Goal: Task Accomplishment & Management: Complete application form

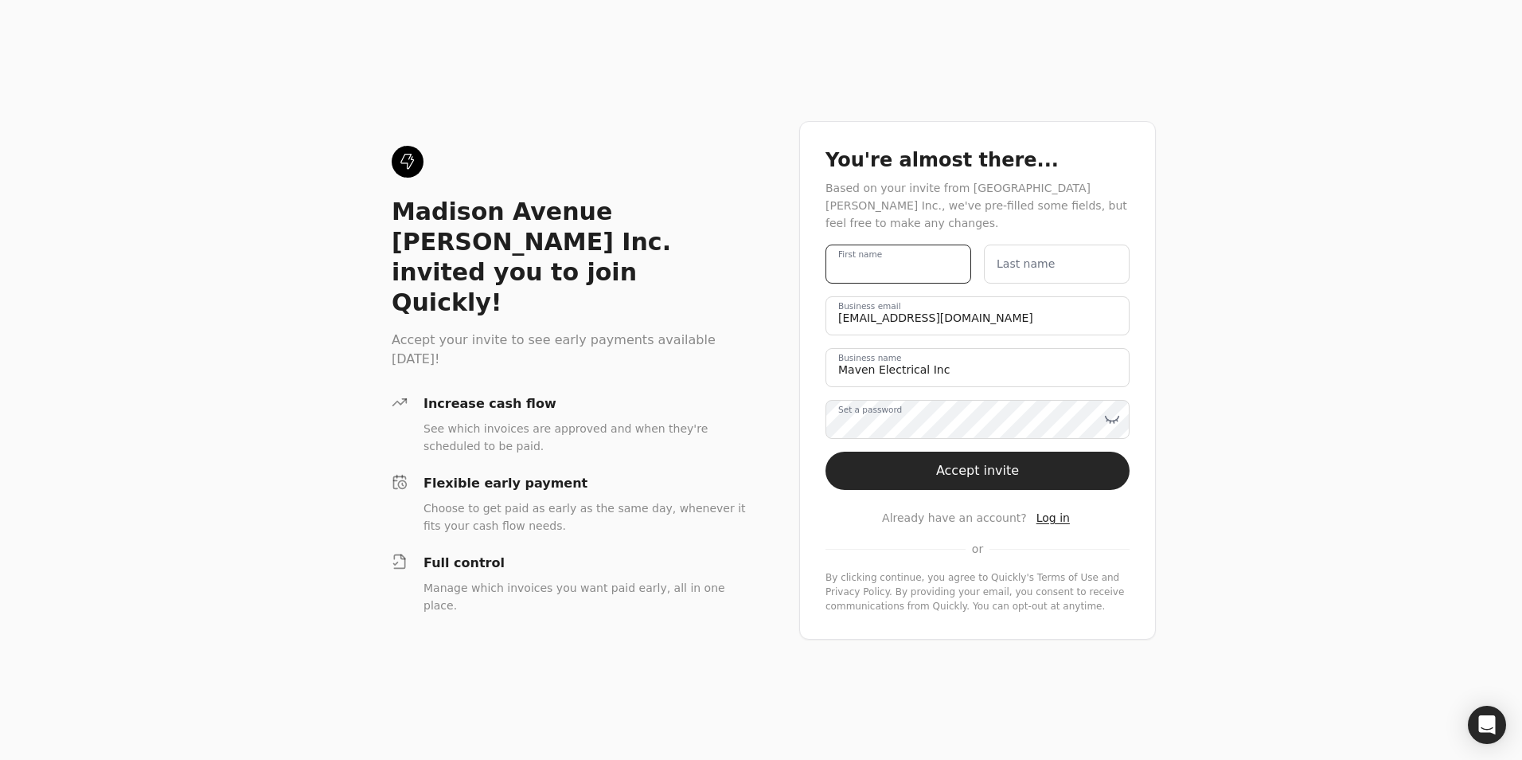
click at [919, 267] on name "First name" at bounding box center [899, 263] width 146 height 39
type name "Sadaf"
type name "Ghani"
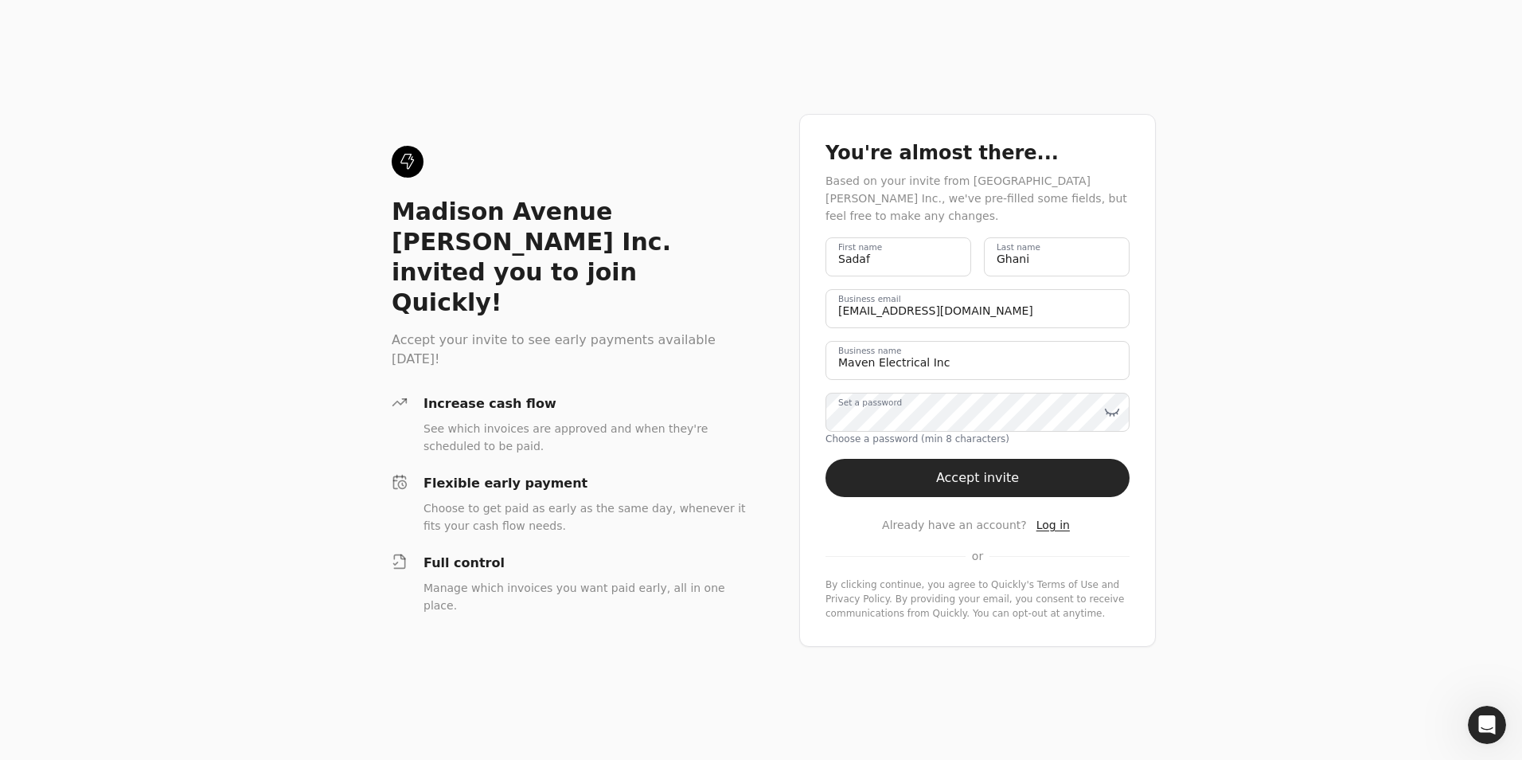
click at [1282, 310] on div "Madison Avenue [PERSON_NAME] Inc. invited you to join Quickly! Accept your invi…" at bounding box center [761, 380] width 1522 height 760
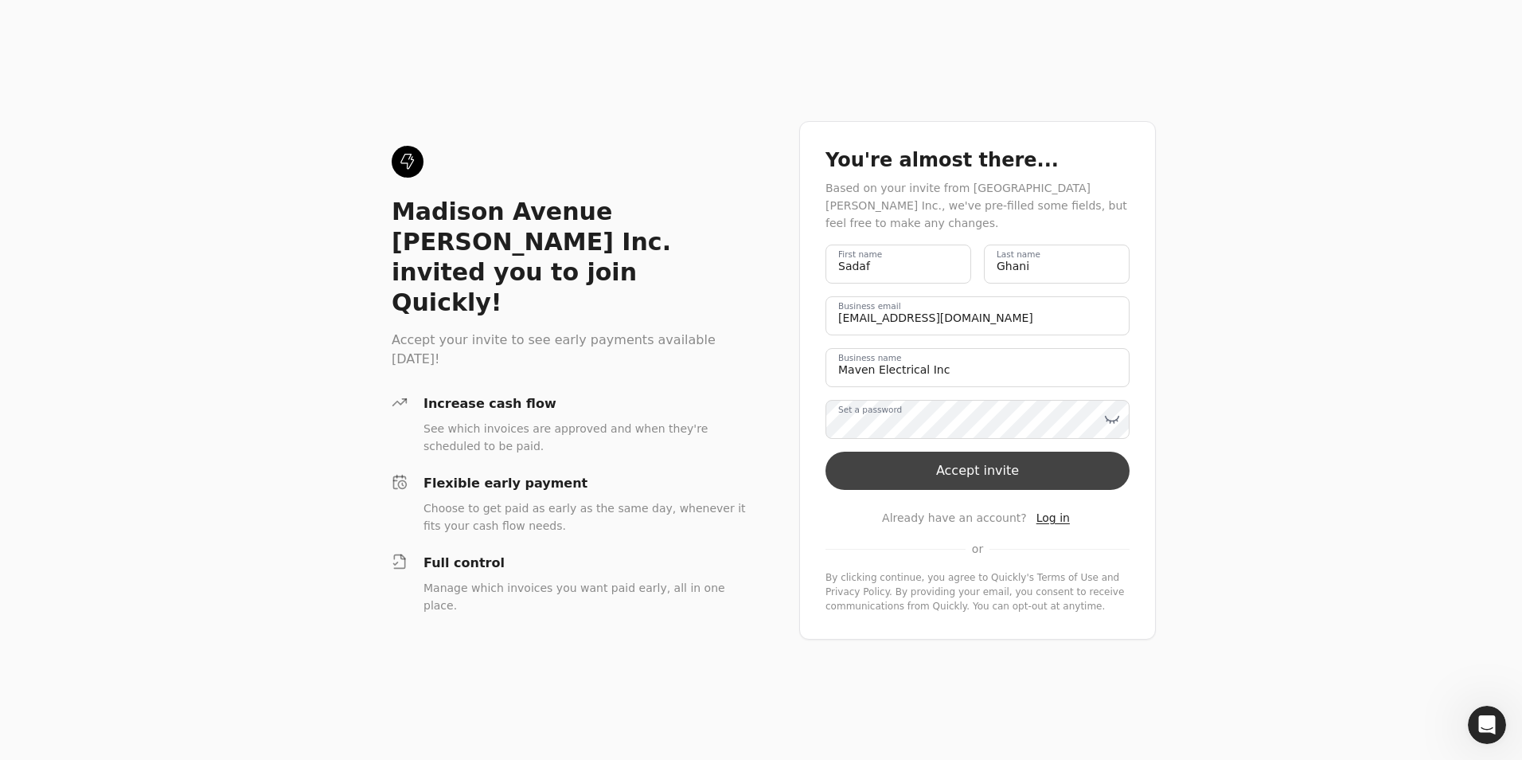
click at [997, 471] on button "Accept invite" at bounding box center [978, 470] width 304 height 38
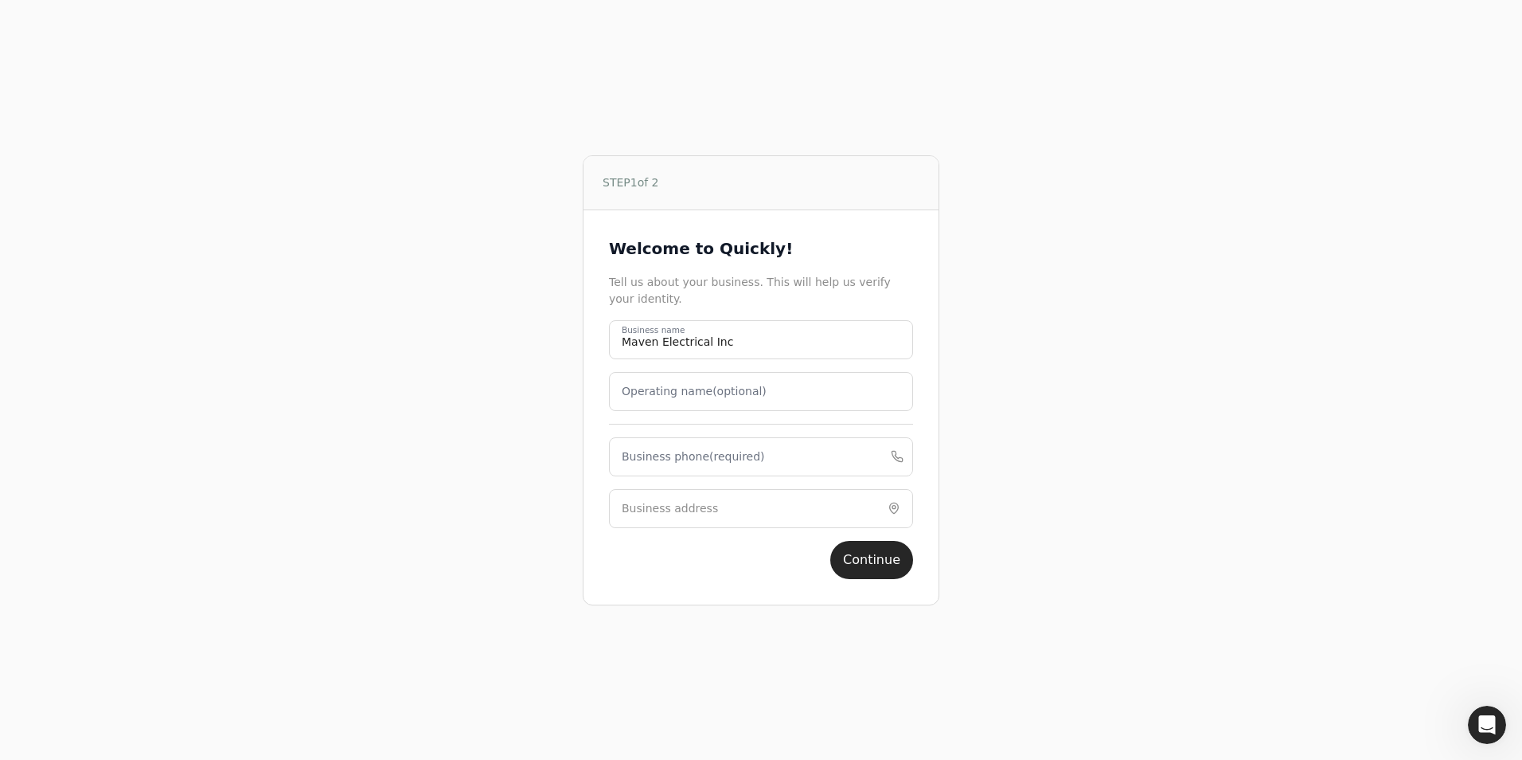
click at [653, 464] on label "Business phone (required)" at bounding box center [693, 456] width 143 height 17
click at [653, 464] on phone "Business phone (required)" at bounding box center [761, 456] width 304 height 39
type phone "7802389605"
click at [818, 504] on input "Business address" at bounding box center [761, 508] width 304 height 39
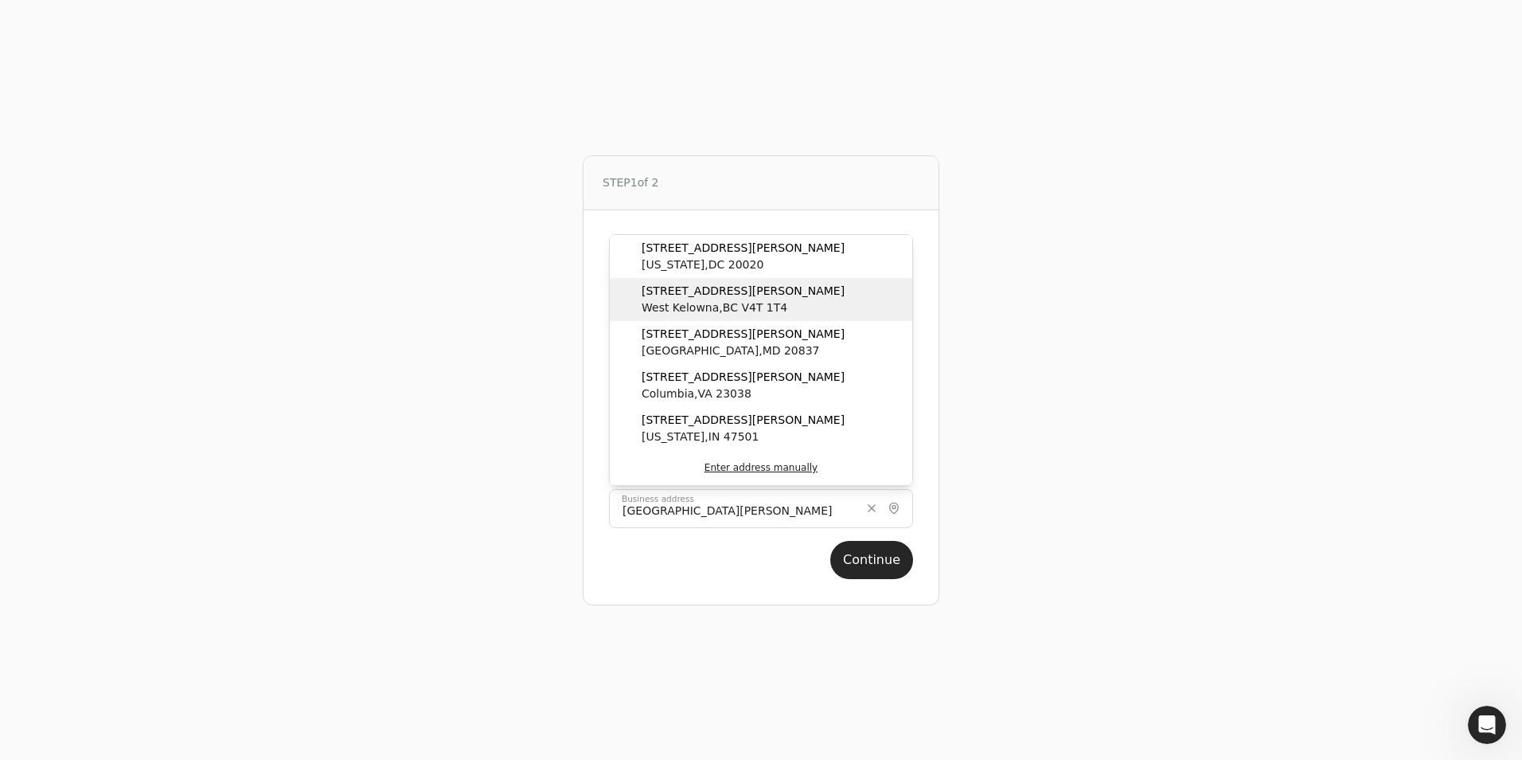
click at [757, 295] on span "[STREET_ADDRESS][PERSON_NAME]" at bounding box center [743, 291] width 203 height 17
type input "[STREET_ADDRESS][PERSON_NAME]"
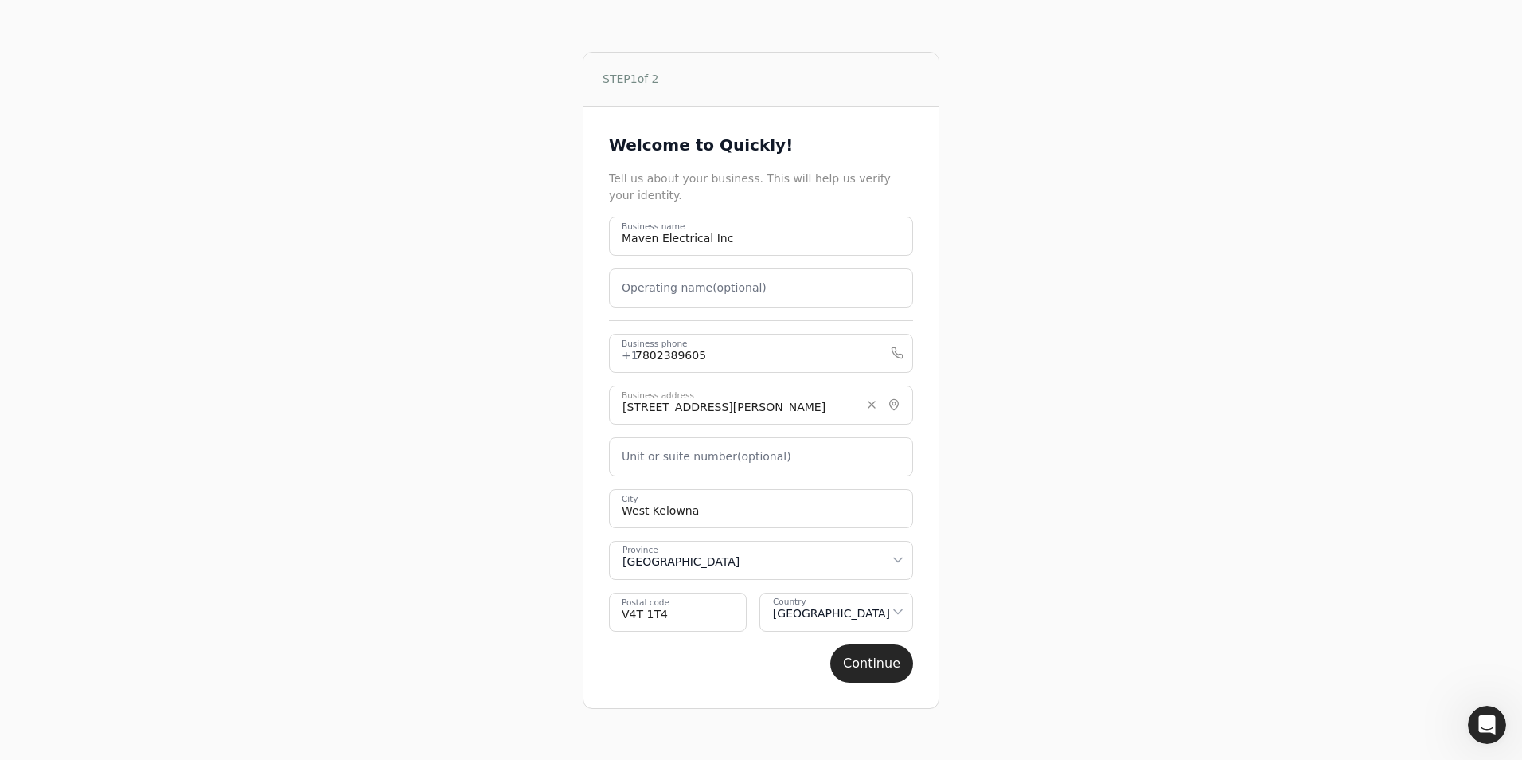
drag, startPoint x: 867, startPoint y: 665, endPoint x: 877, endPoint y: 637, distance: 29.7
click at [868, 665] on button "Continue" at bounding box center [871, 663] width 83 height 38
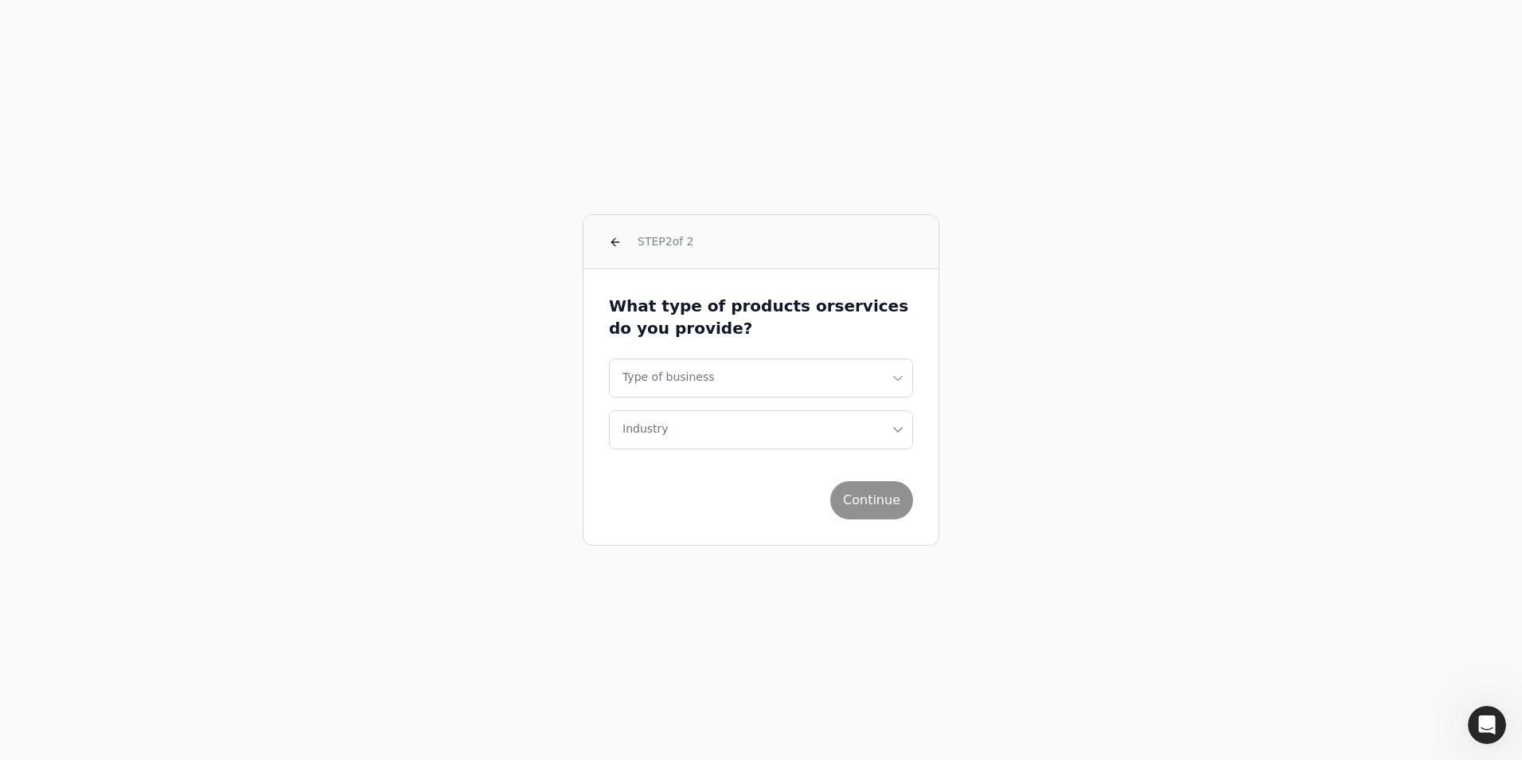
click at [733, 379] on html "STEP 2 of 2 What type of products or services do you provide? Type of business …" at bounding box center [761, 380] width 1522 height 760
select select "corporation"
click at [698, 428] on button "Industry" at bounding box center [761, 429] width 304 height 39
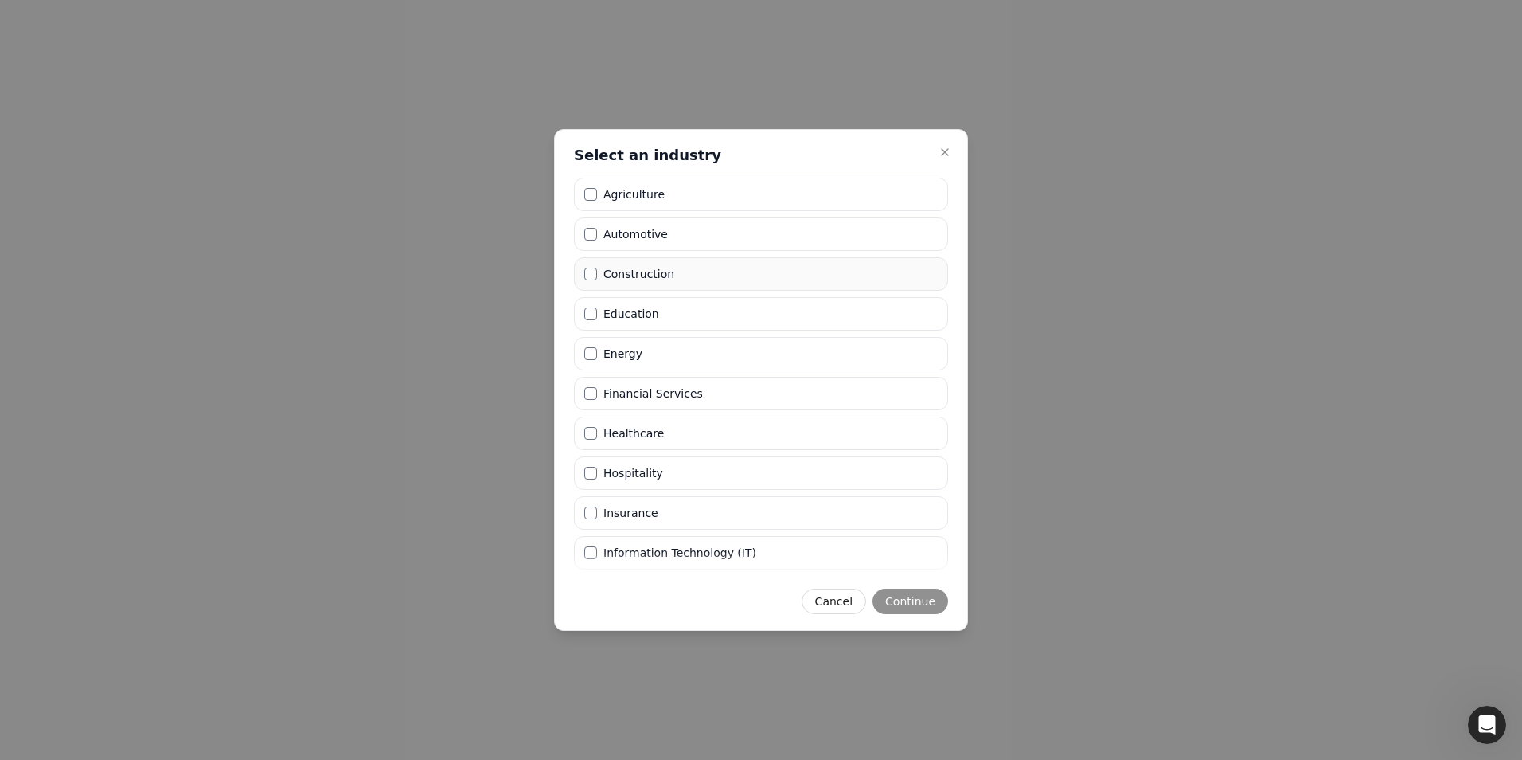
click at [714, 264] on li "Construction" at bounding box center [761, 273] width 374 height 33
click at [905, 600] on button "Continue" at bounding box center [911, 600] width 76 height 25
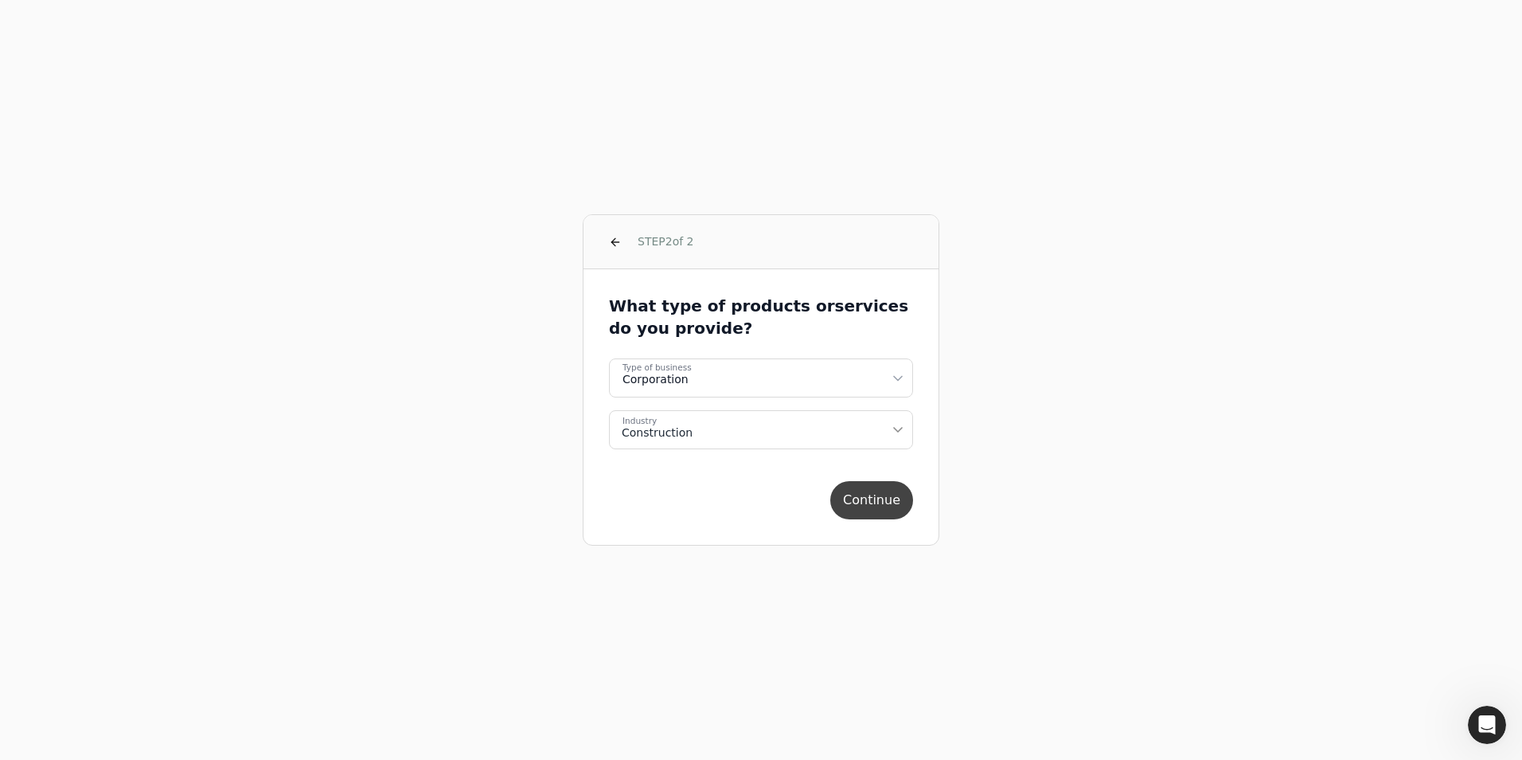
click at [886, 504] on button "Continue" at bounding box center [871, 500] width 83 height 38
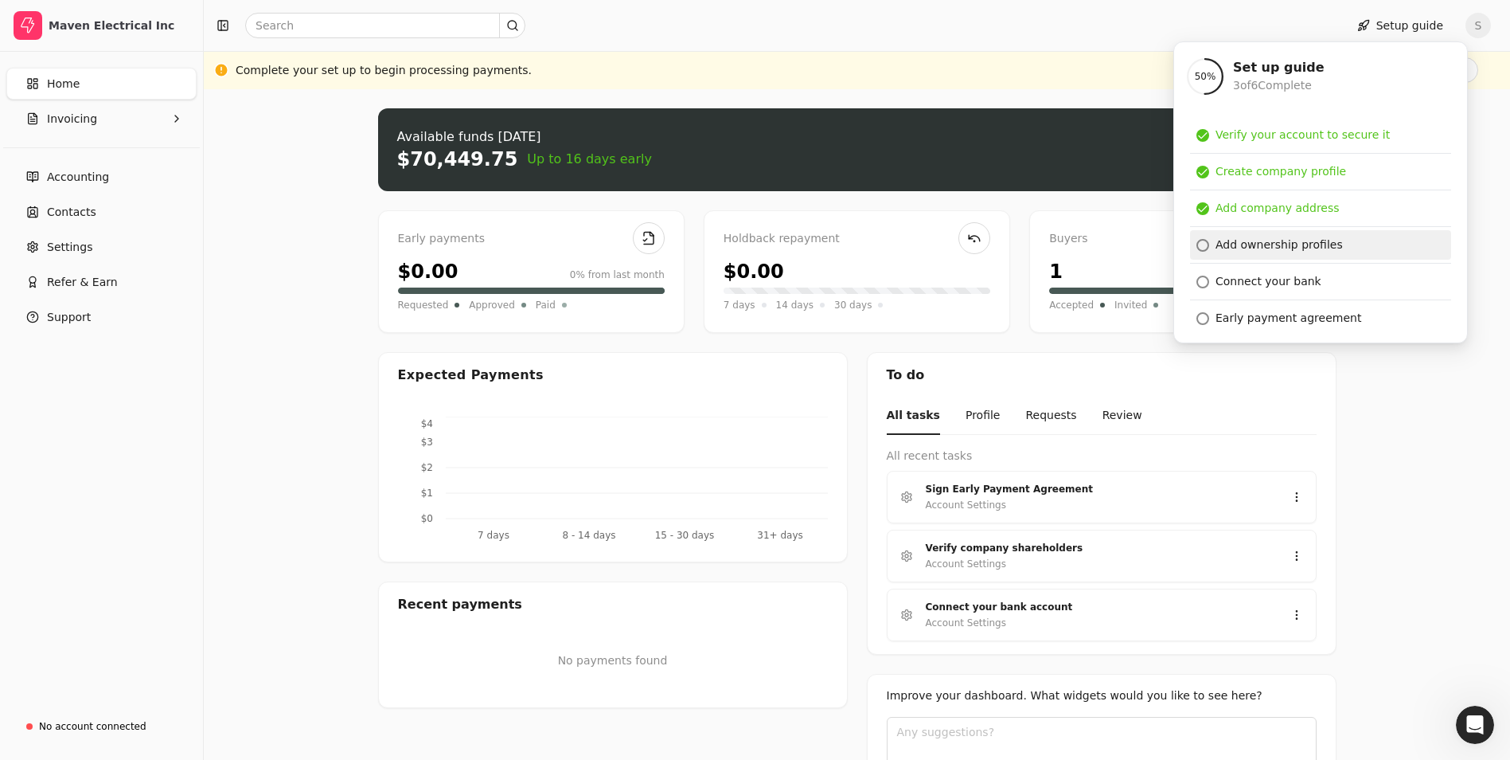
click at [1300, 241] on div "Add ownership profiles" at bounding box center [1279, 244] width 127 height 17
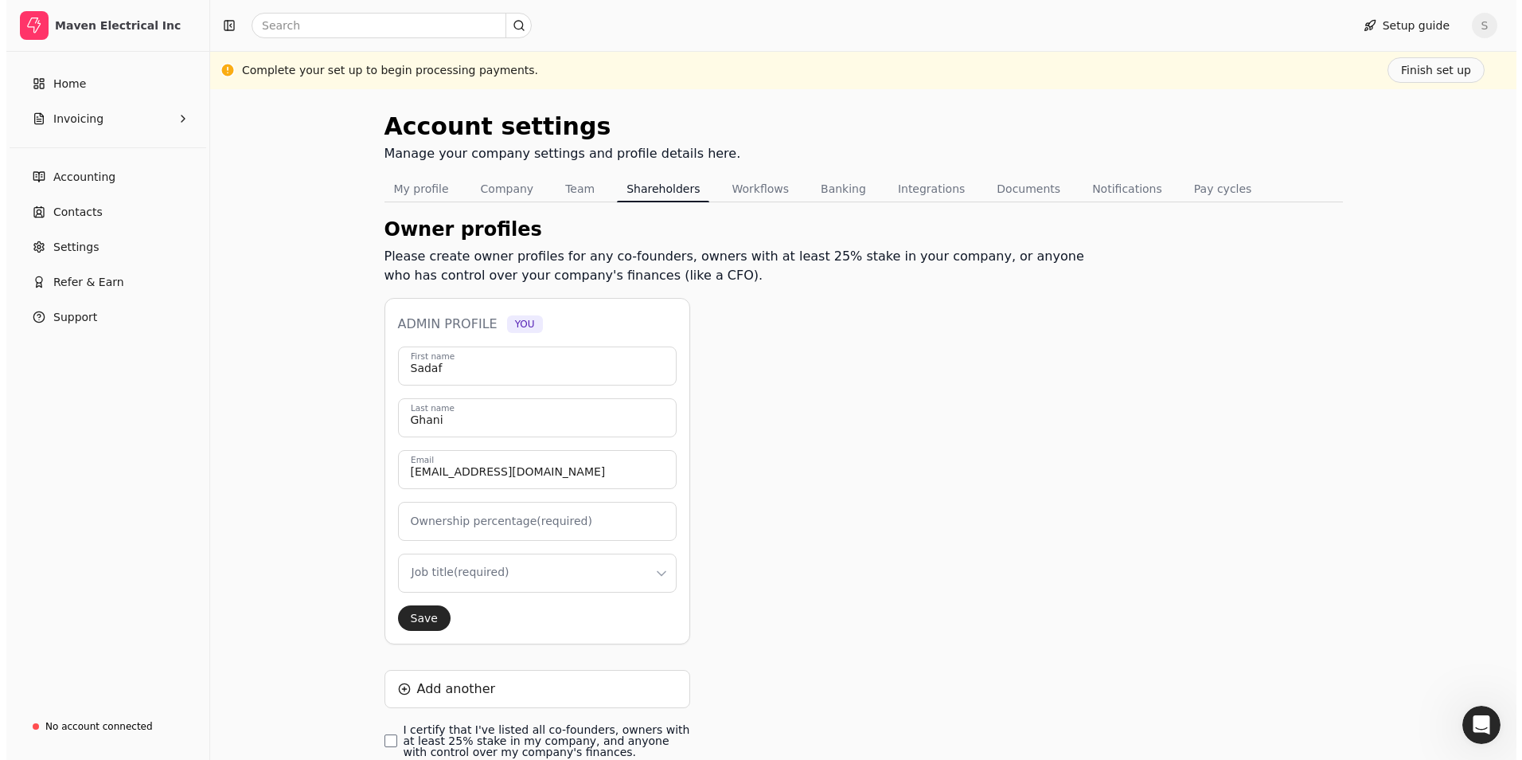
scroll to position [80, 0]
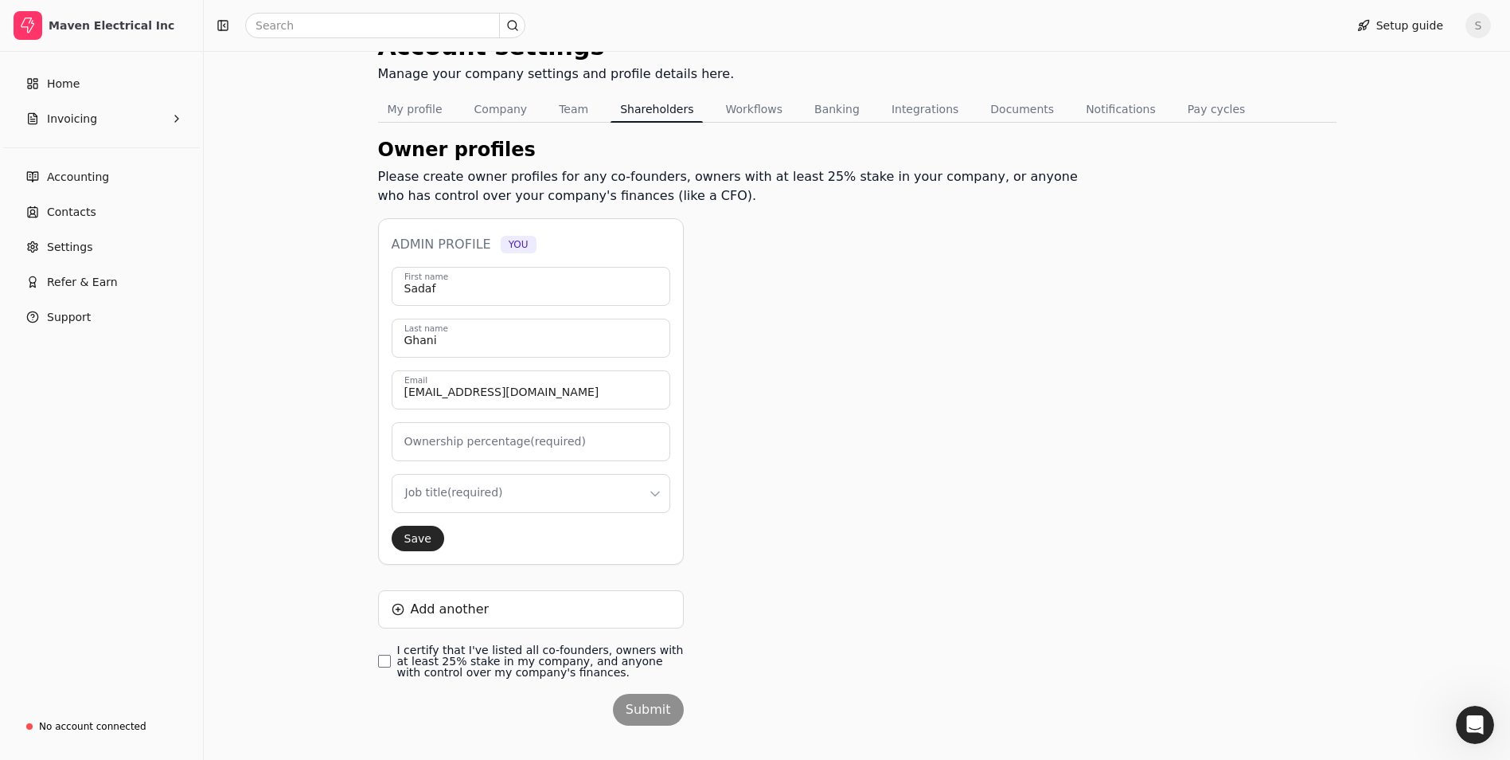
click at [467, 436] on label "Ownership percentage (required)" at bounding box center [495, 441] width 182 height 17
click at [467, 436] on input "Ownership percentage (required)" at bounding box center [531, 441] width 279 height 39
type input "0"
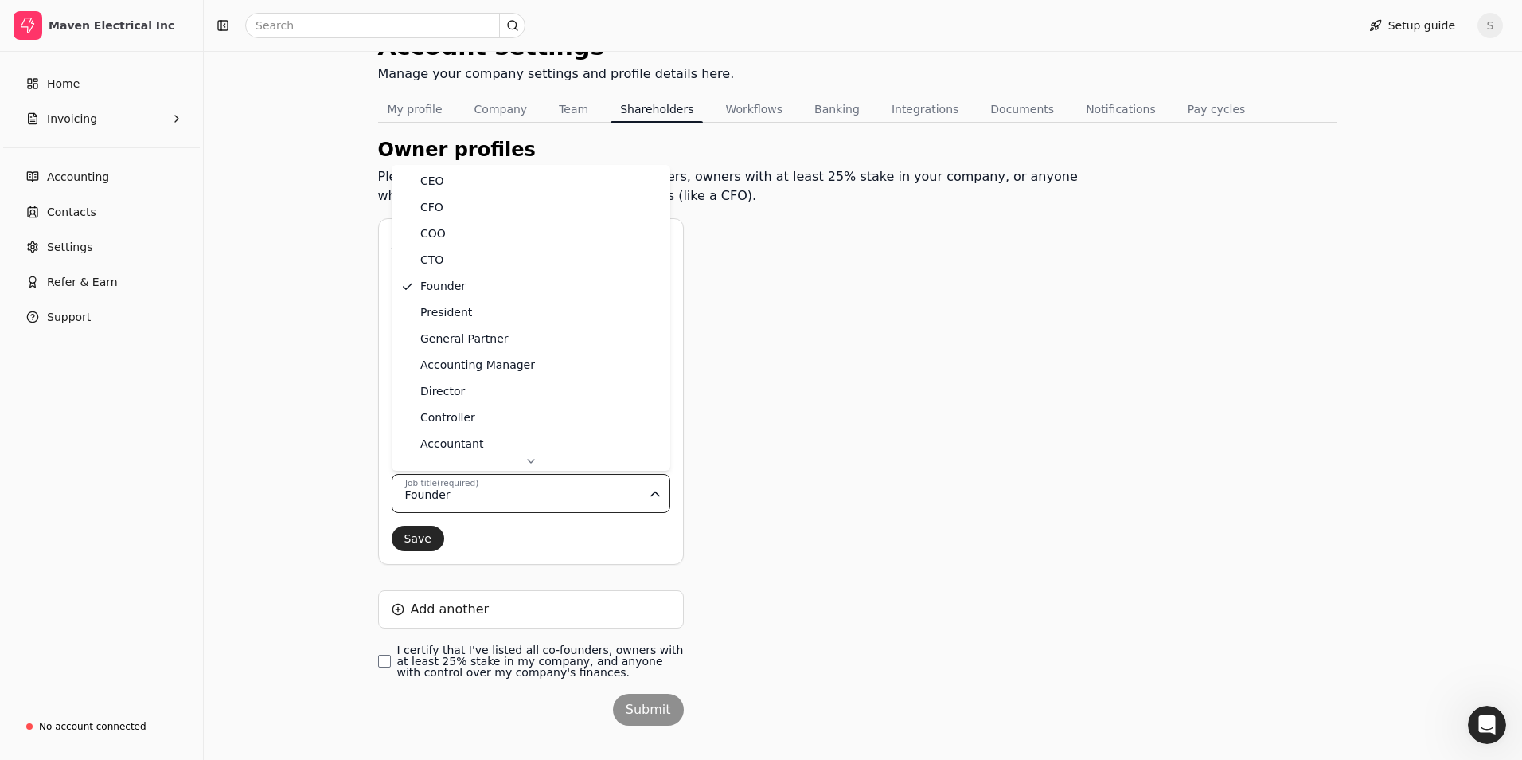
click at [504, 492] on html "Maven Electrical Inc Home Invoicing Accounting Contacts Settings Refer & Earn S…" at bounding box center [761, 351] width 1522 height 862
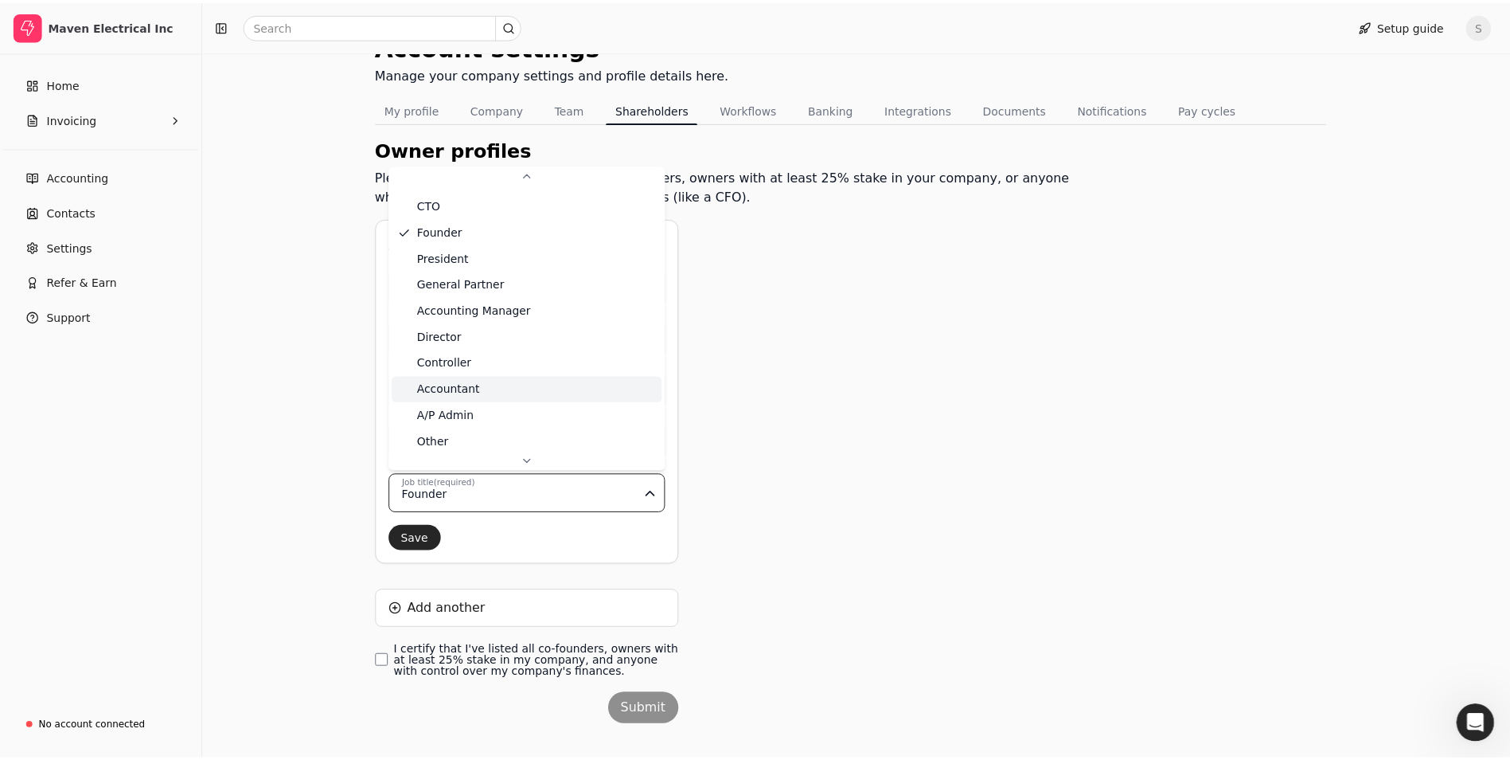
scroll to position [61, 0]
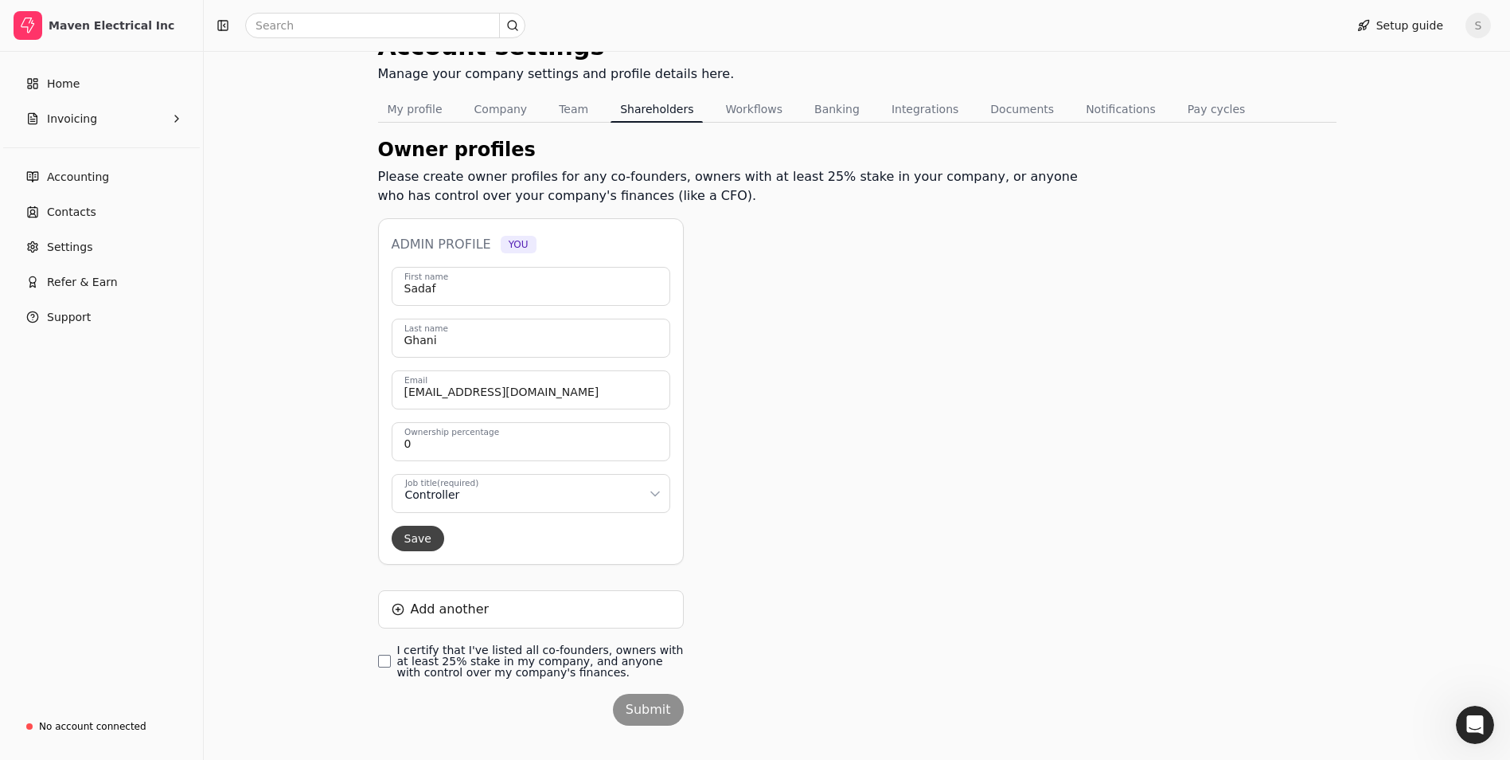
click at [415, 542] on button "Save" at bounding box center [418, 538] width 53 height 25
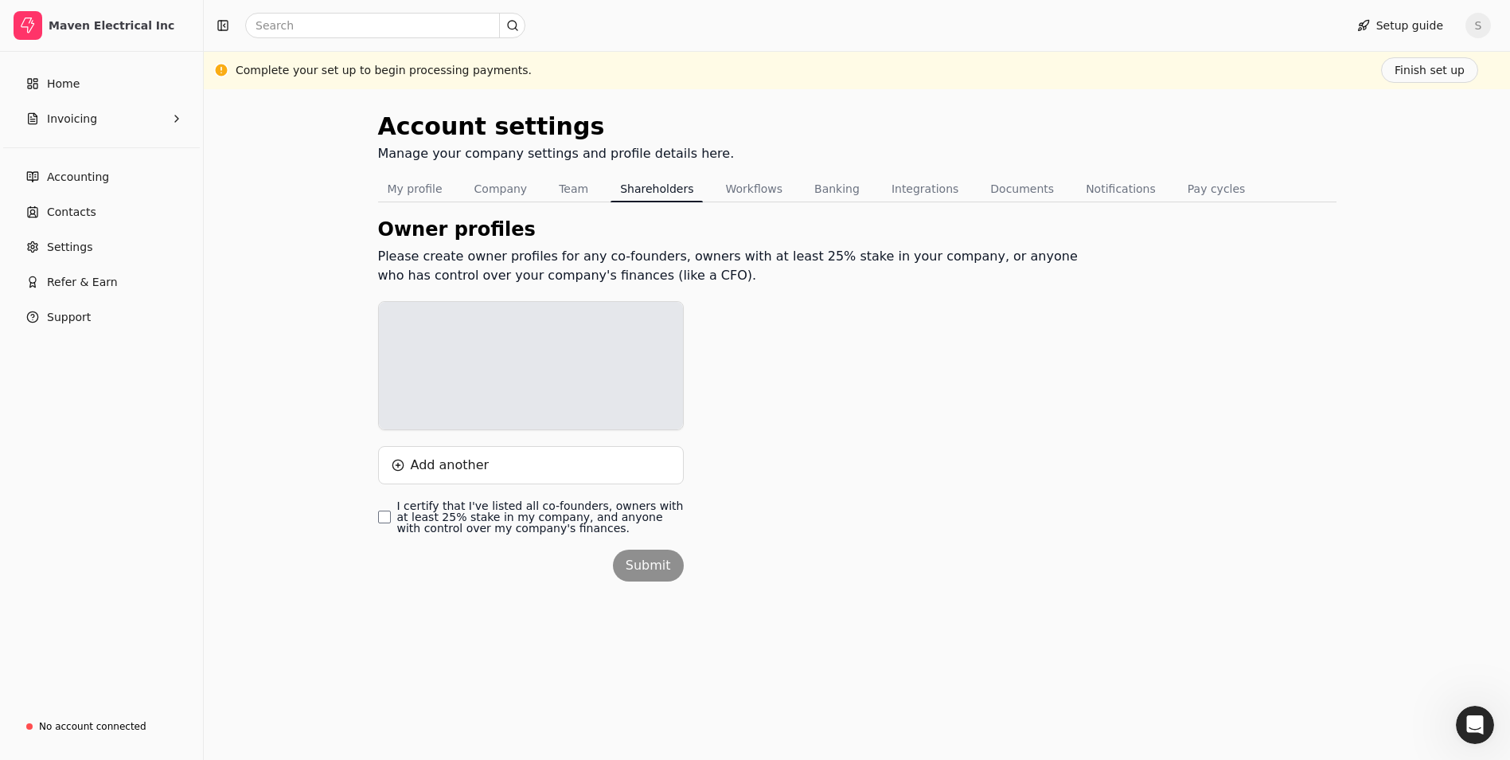
scroll to position [0, 0]
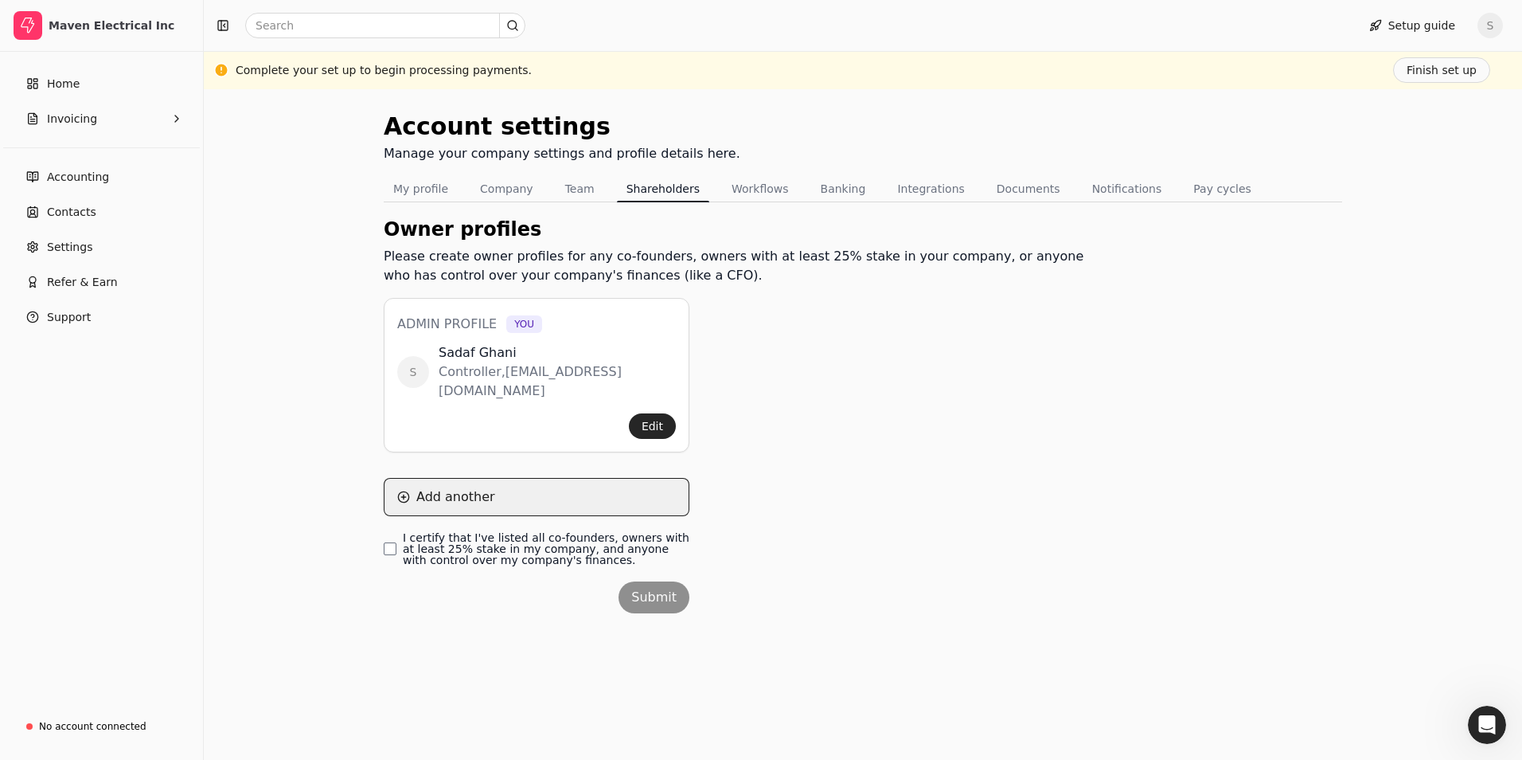
click at [444, 479] on button "Add another" at bounding box center [537, 497] width 306 height 38
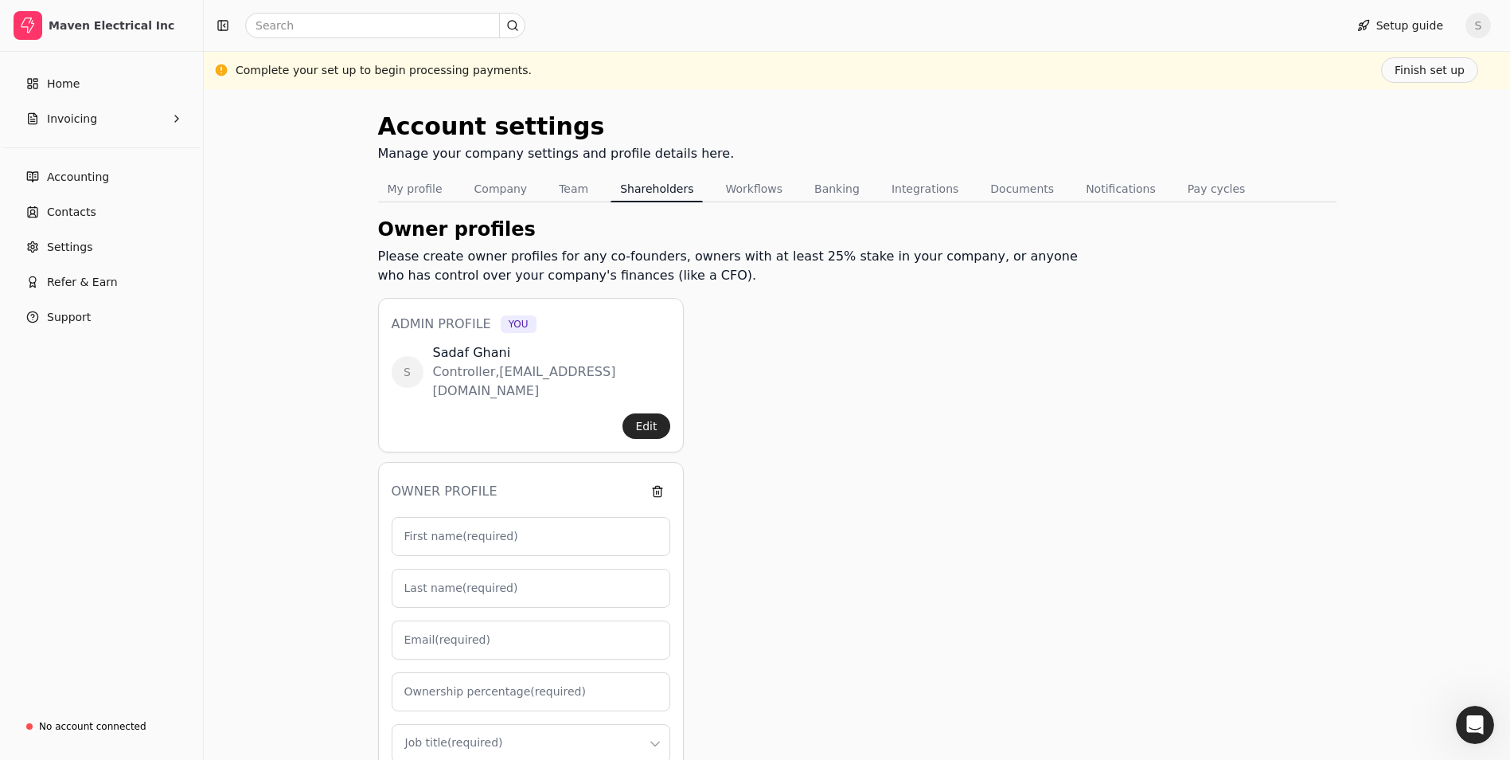
click at [467, 528] on label "First name (required)" at bounding box center [461, 536] width 114 height 17
click at [467, 521] on input "First name (required)" at bounding box center [531, 536] width 279 height 39
type input "D"
type input "0"
type input "[PERSON_NAME]"
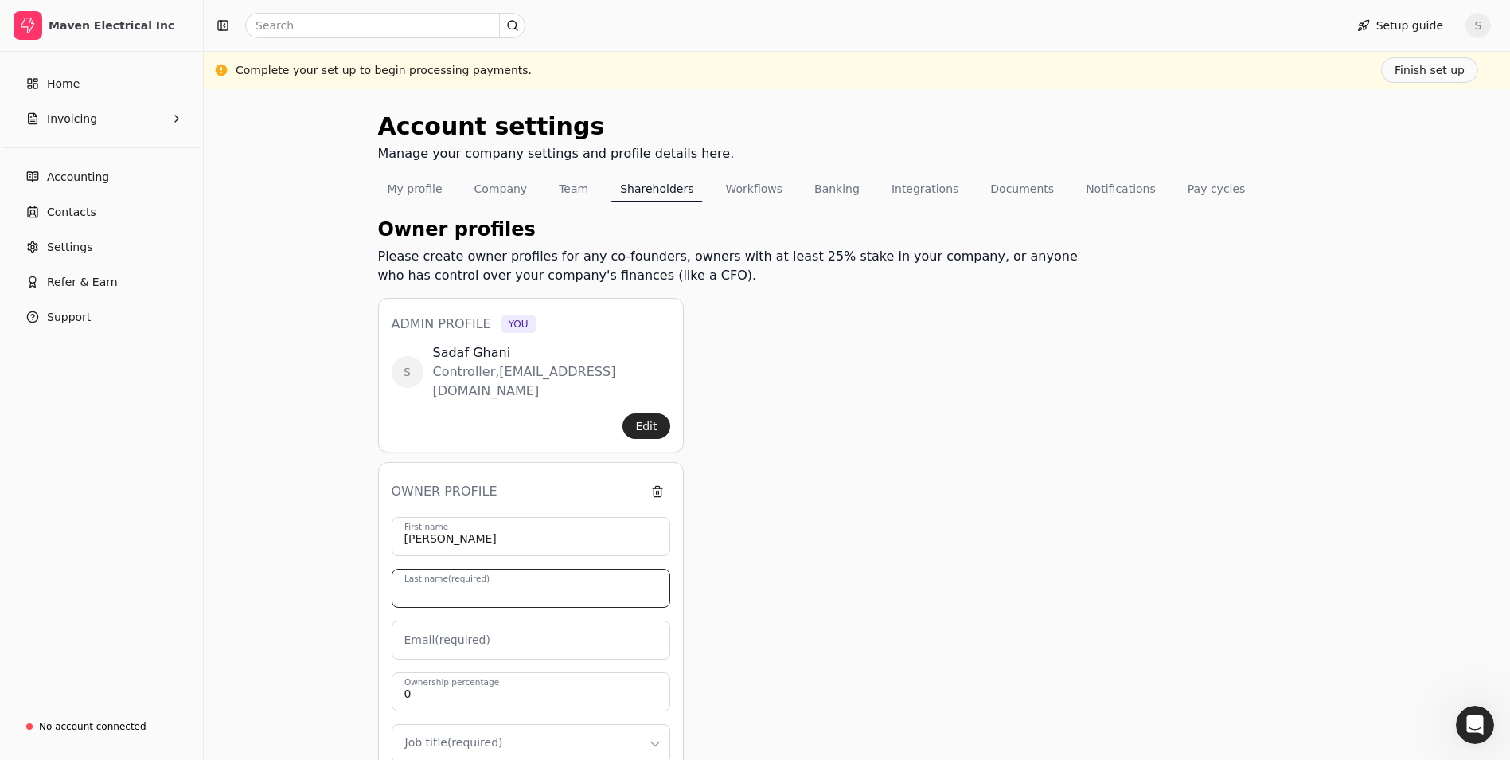
type input "[PERSON_NAME]"
type input "[EMAIL_ADDRESS][DOMAIN_NAME]"
type input "[PERSON_NAME]"
click at [838, 557] on div "Owner profiles Please create owner profiles for any co-founders, owners with at…" at bounding box center [734, 614] width 713 height 799
drag, startPoint x: 530, startPoint y: 627, endPoint x: 395, endPoint y: 623, distance: 134.6
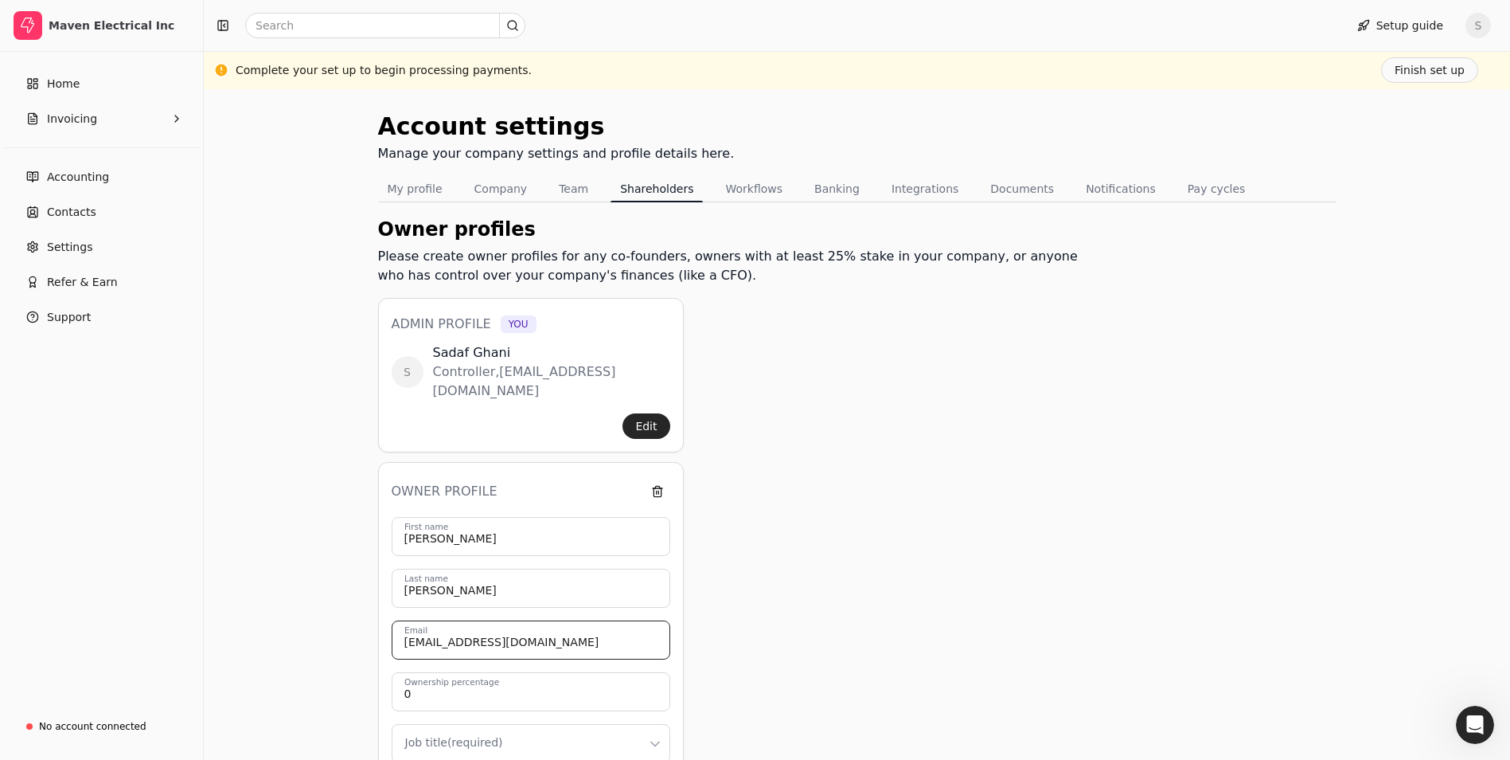
click at [395, 623] on input "[EMAIL_ADDRESS][DOMAIN_NAME]" at bounding box center [531, 639] width 279 height 39
type input "[PERSON_NAME][EMAIL_ADDRESS][PERSON_NAME][DOMAIN_NAME]"
type input "50"
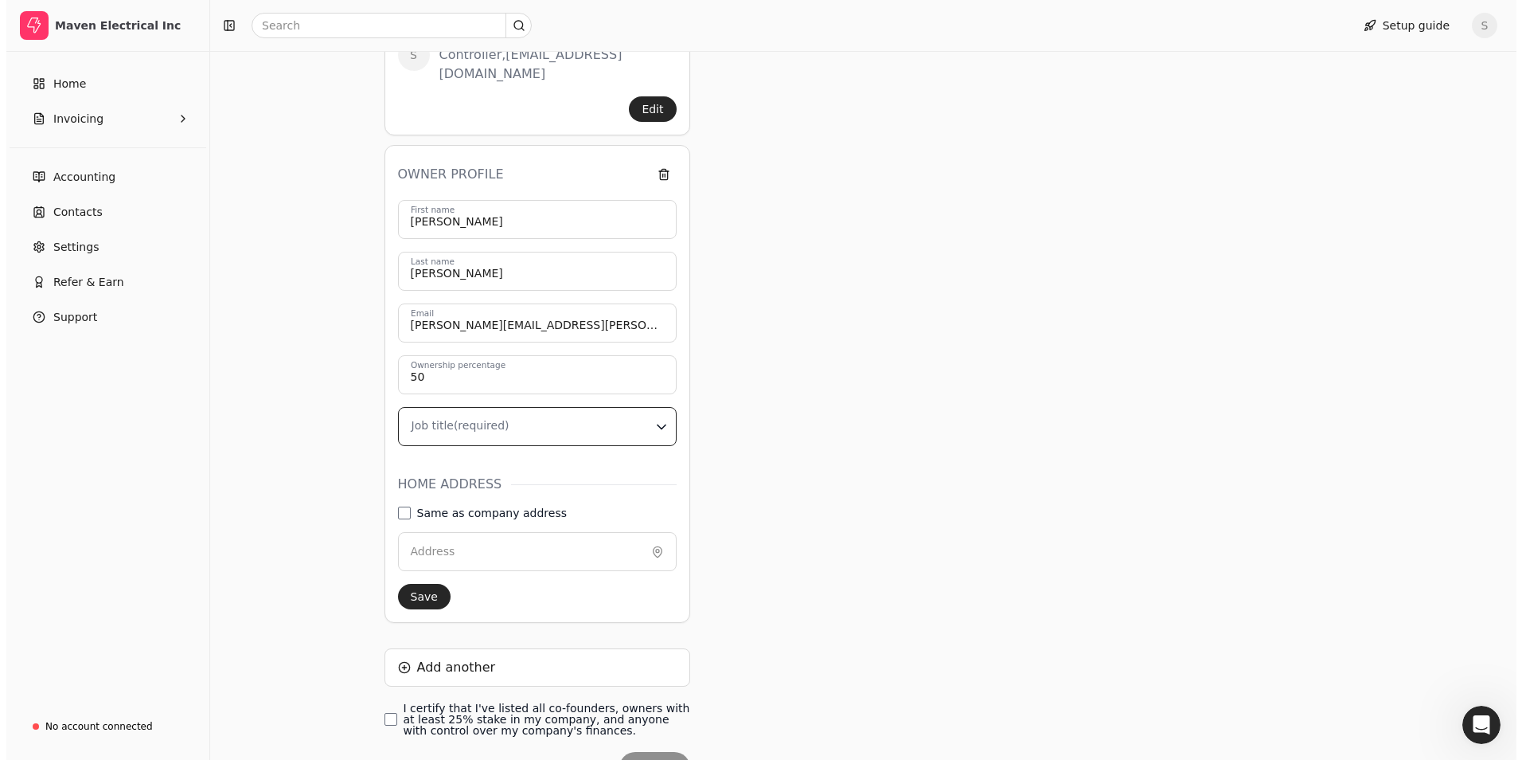
scroll to position [318, 0]
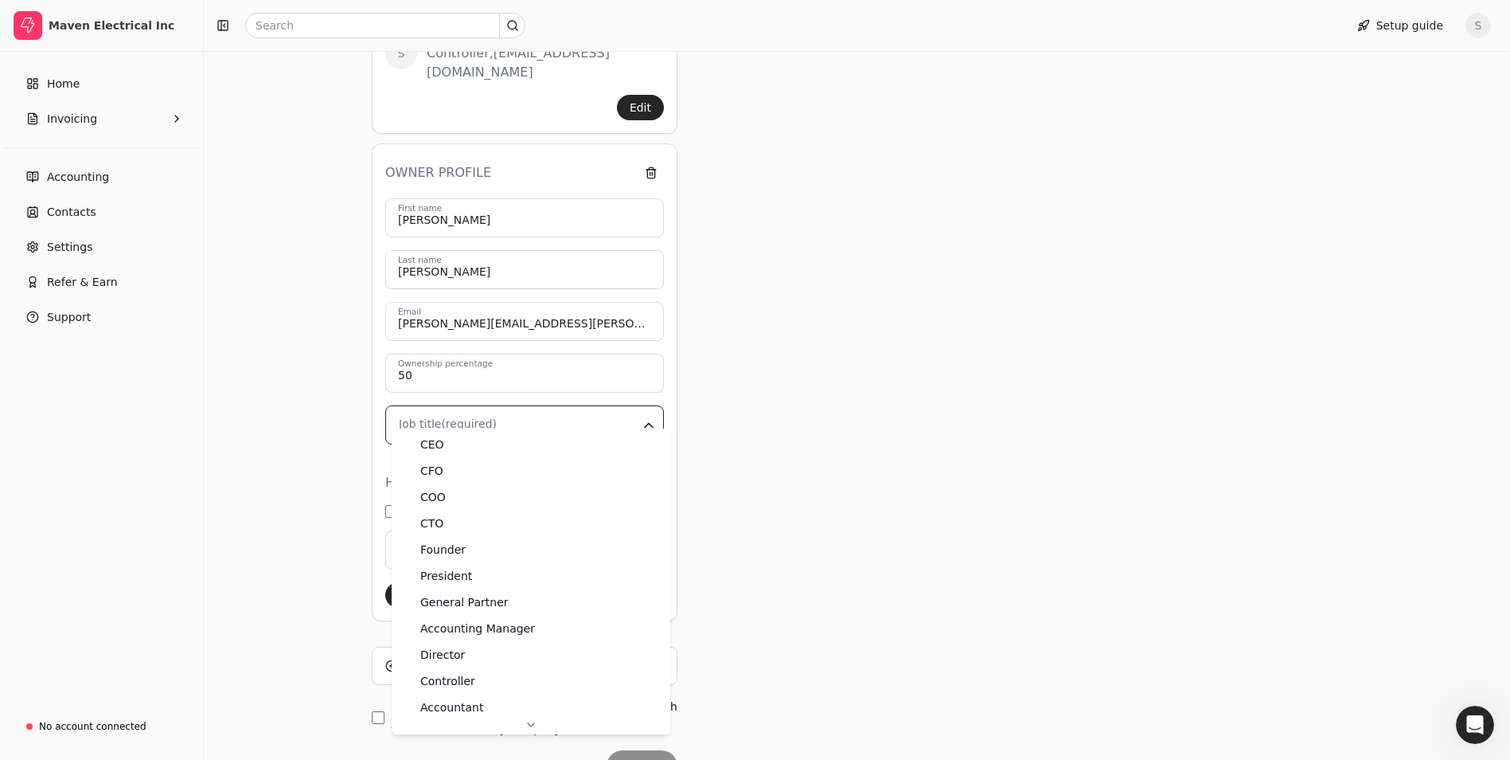
click at [523, 398] on html "Maven Electrical Inc Home Invoicing Accounting Contacts Settings Refer & Earn S…" at bounding box center [755, 261] width 1510 height 1158
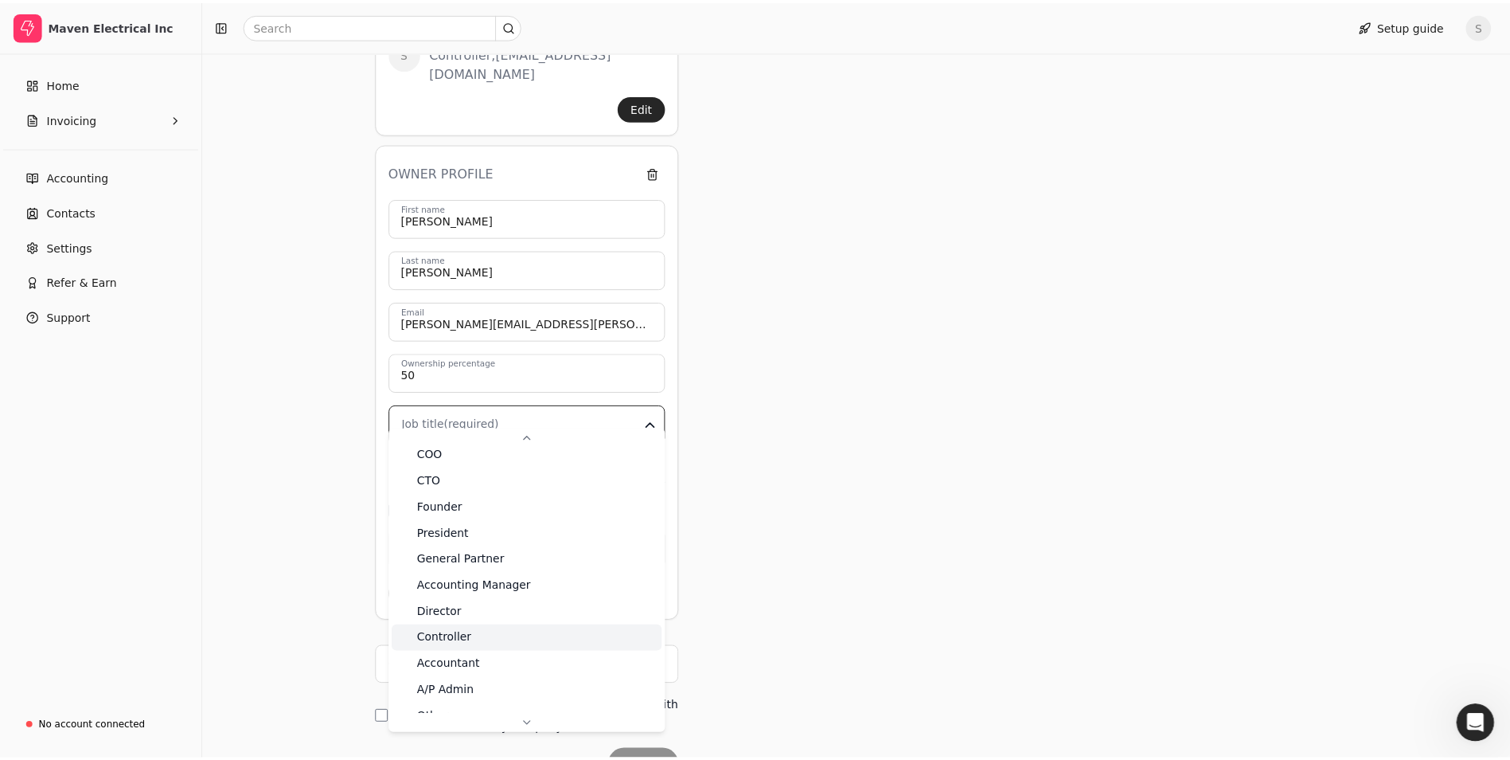
scroll to position [61, 0]
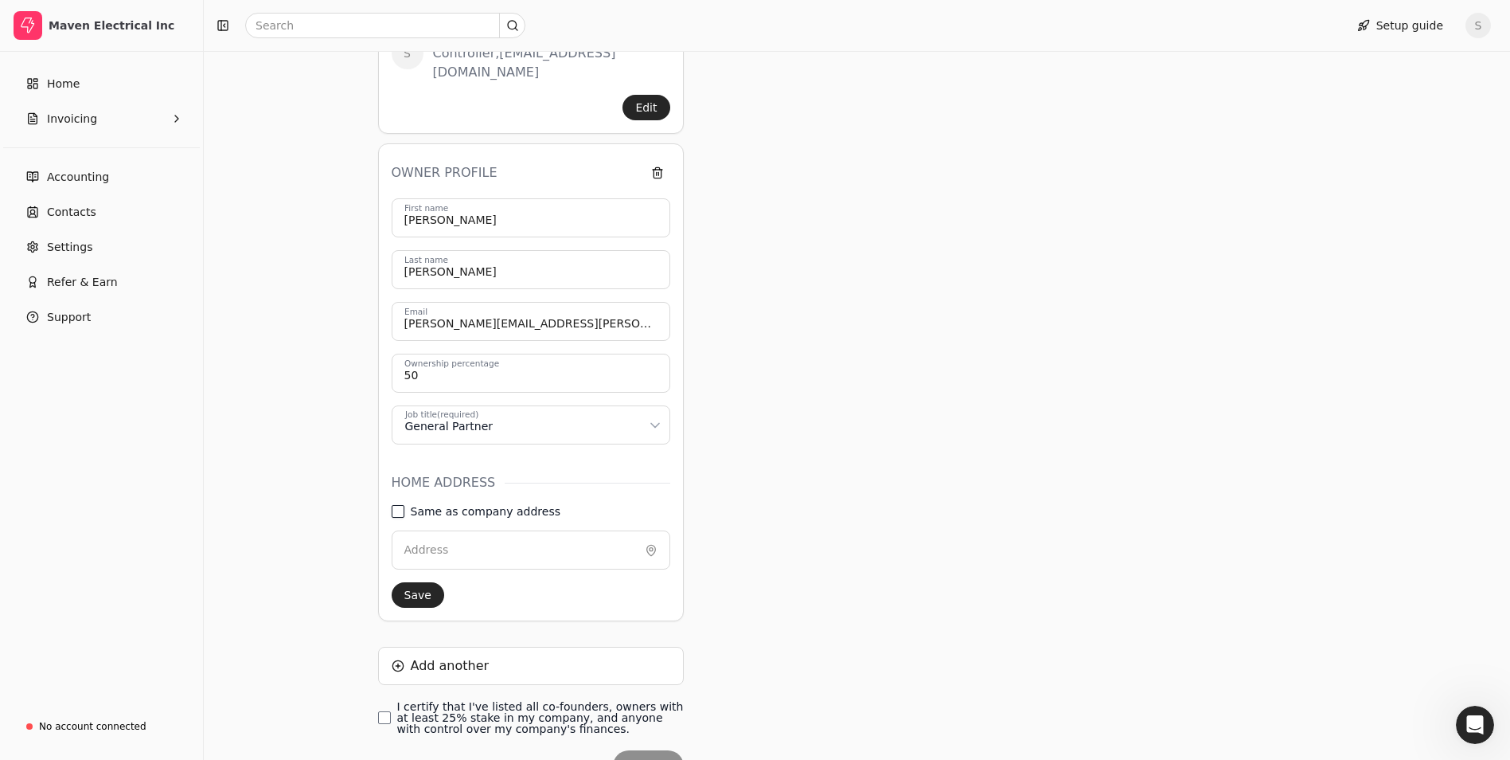
click at [396, 505] on address "Same as company address" at bounding box center [398, 511] width 13 height 13
type input "[STREET_ADDRESS][PERSON_NAME]"
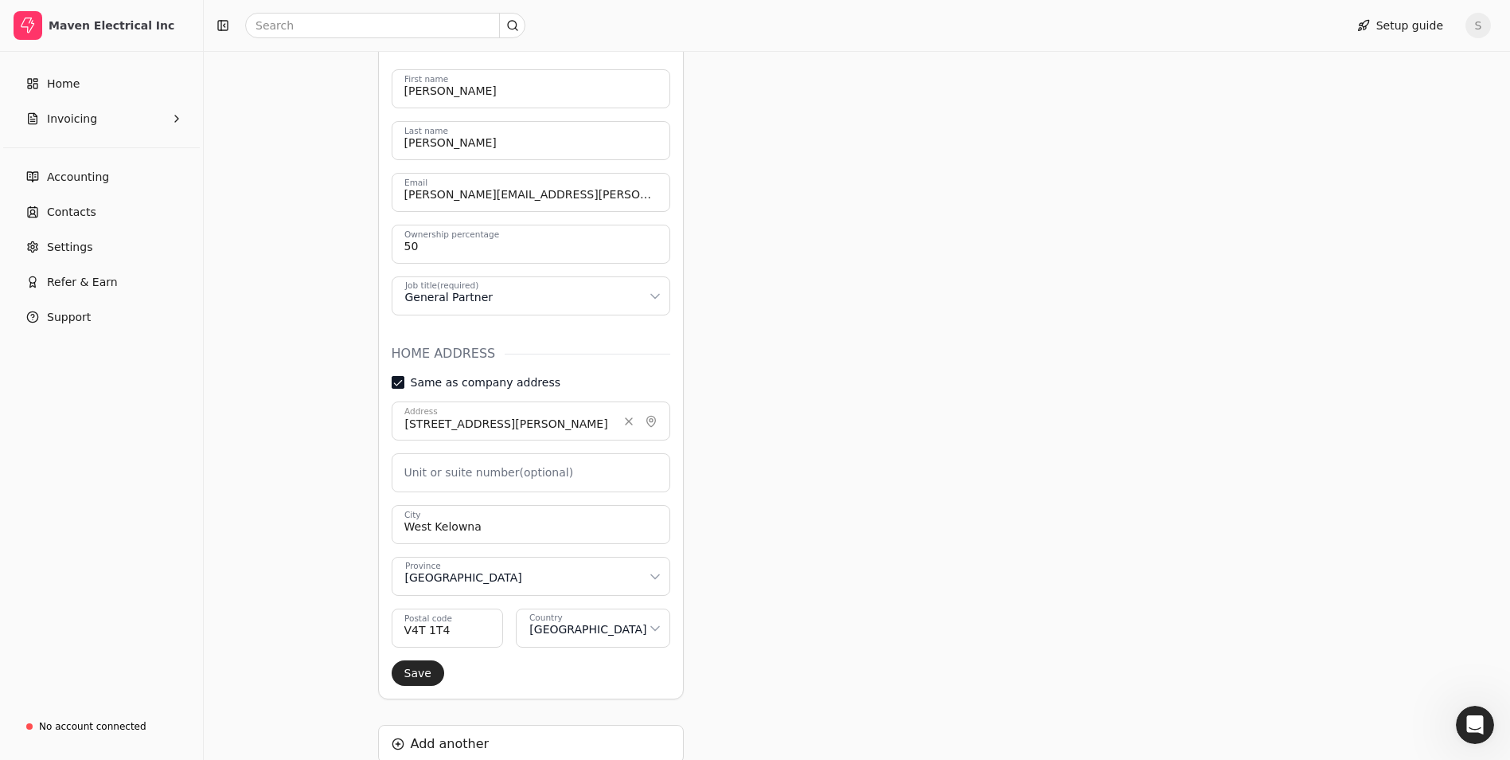
scroll to position [557, 0]
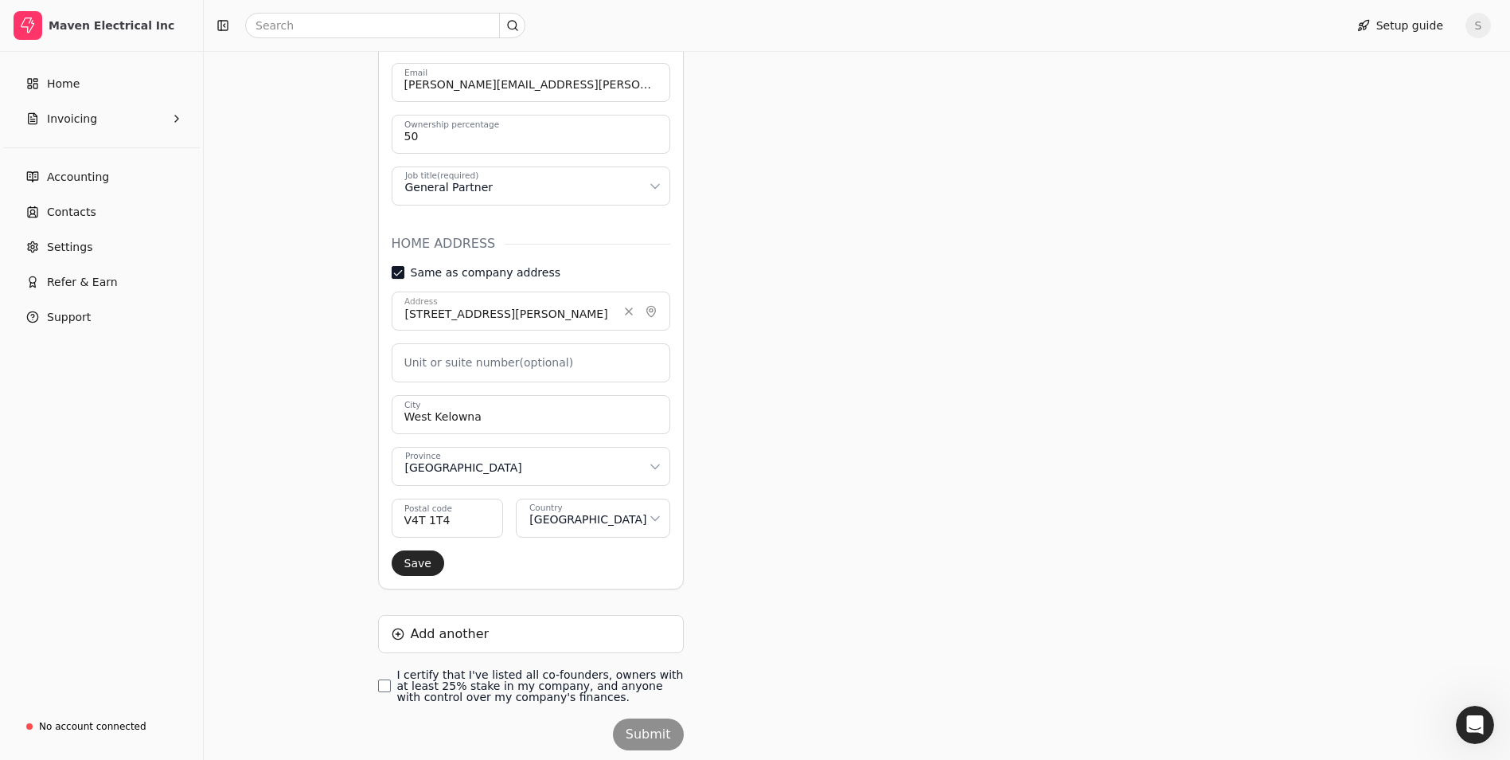
click at [400, 266] on address "Same as company address" at bounding box center [398, 272] width 13 height 13
click at [608, 295] on input "[STREET_ADDRESS][PERSON_NAME]" at bounding box center [531, 310] width 279 height 39
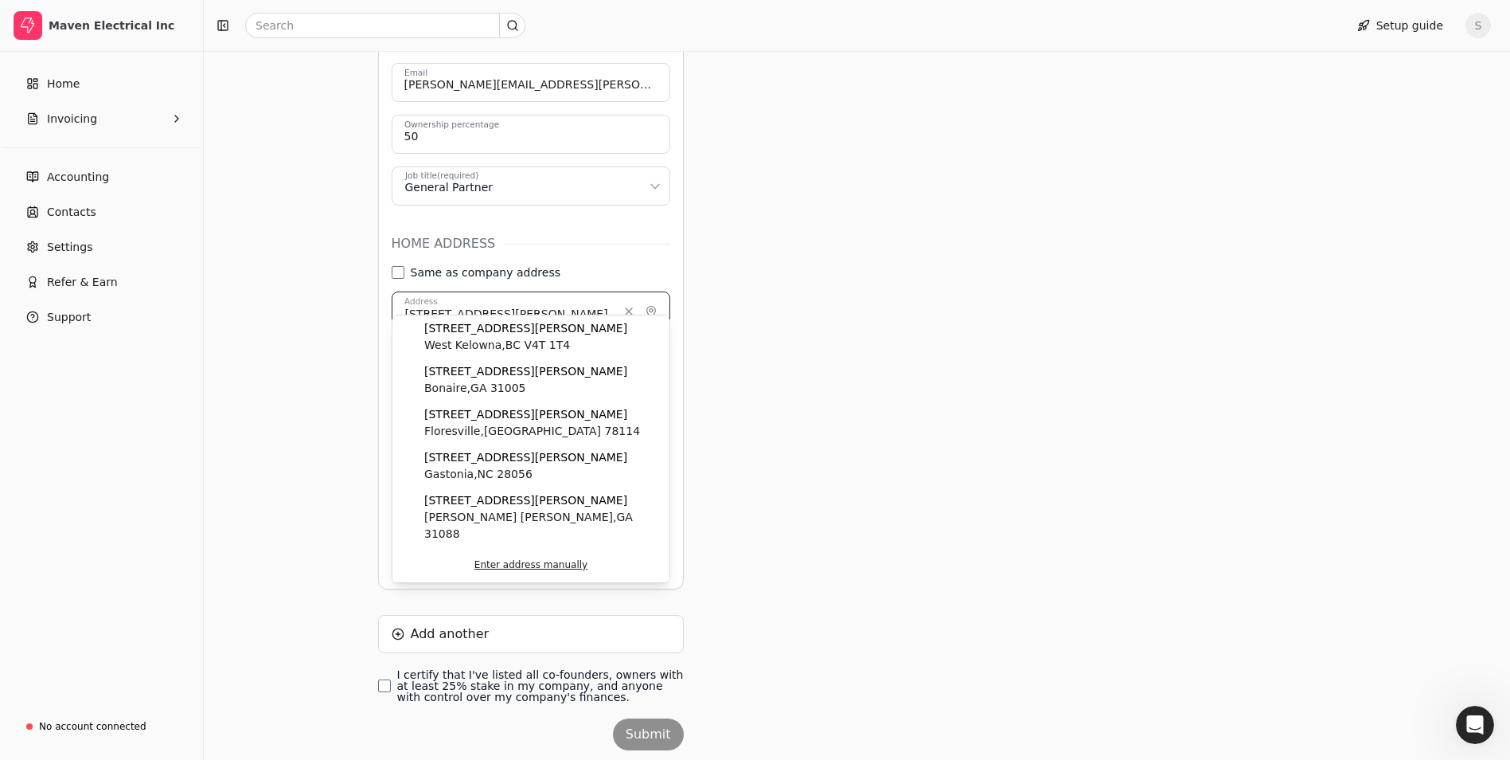
drag, startPoint x: 553, startPoint y: 288, endPoint x: 371, endPoint y: 290, distance: 182.3
click at [371, 290] on div "Account settings Manage your company settings and profile details here. My prof…" at bounding box center [857, 170] width 1307 height 1276
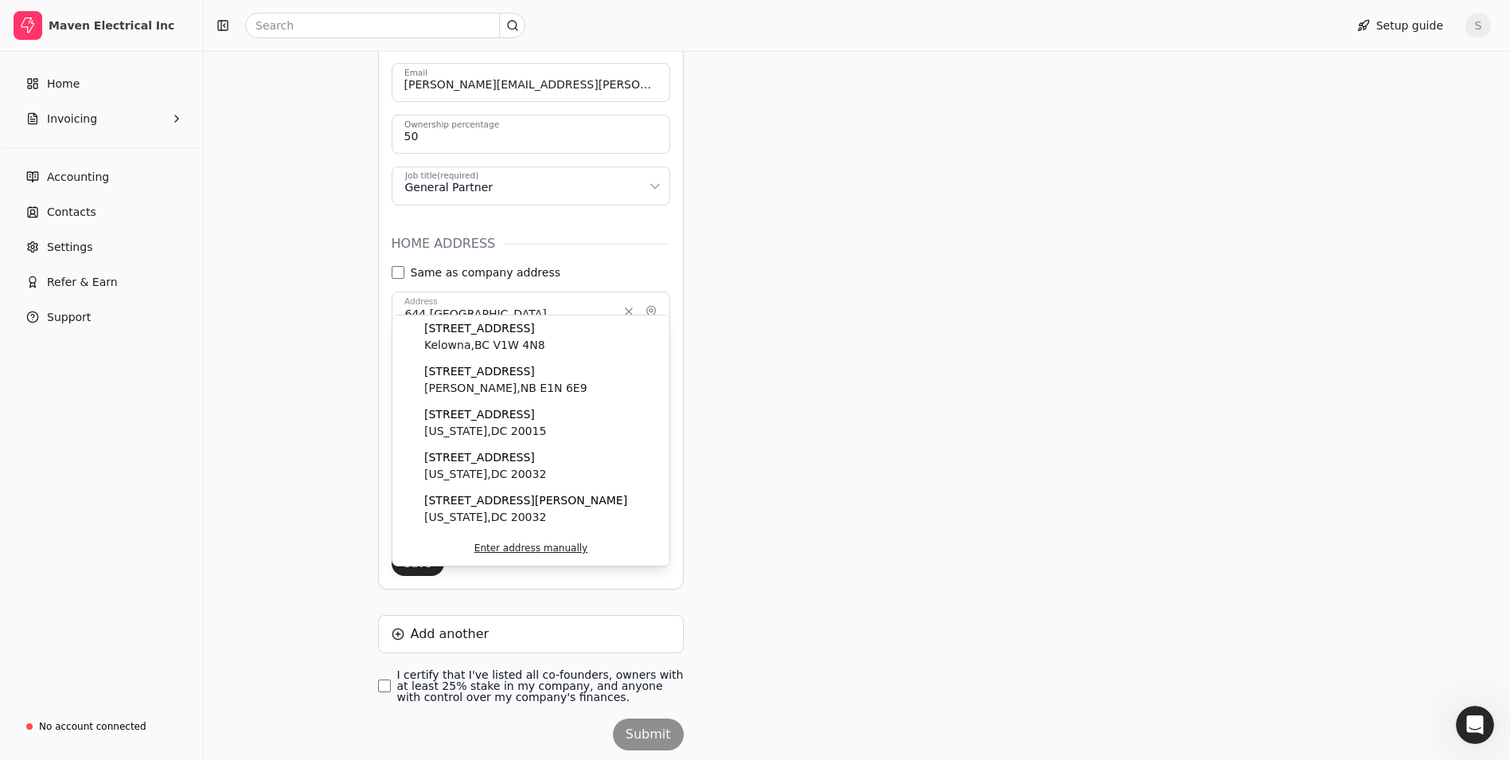
click at [290, 349] on div "Account settings Manage your company settings and profile details here. My prof…" at bounding box center [857, 170] width 1307 height 1276
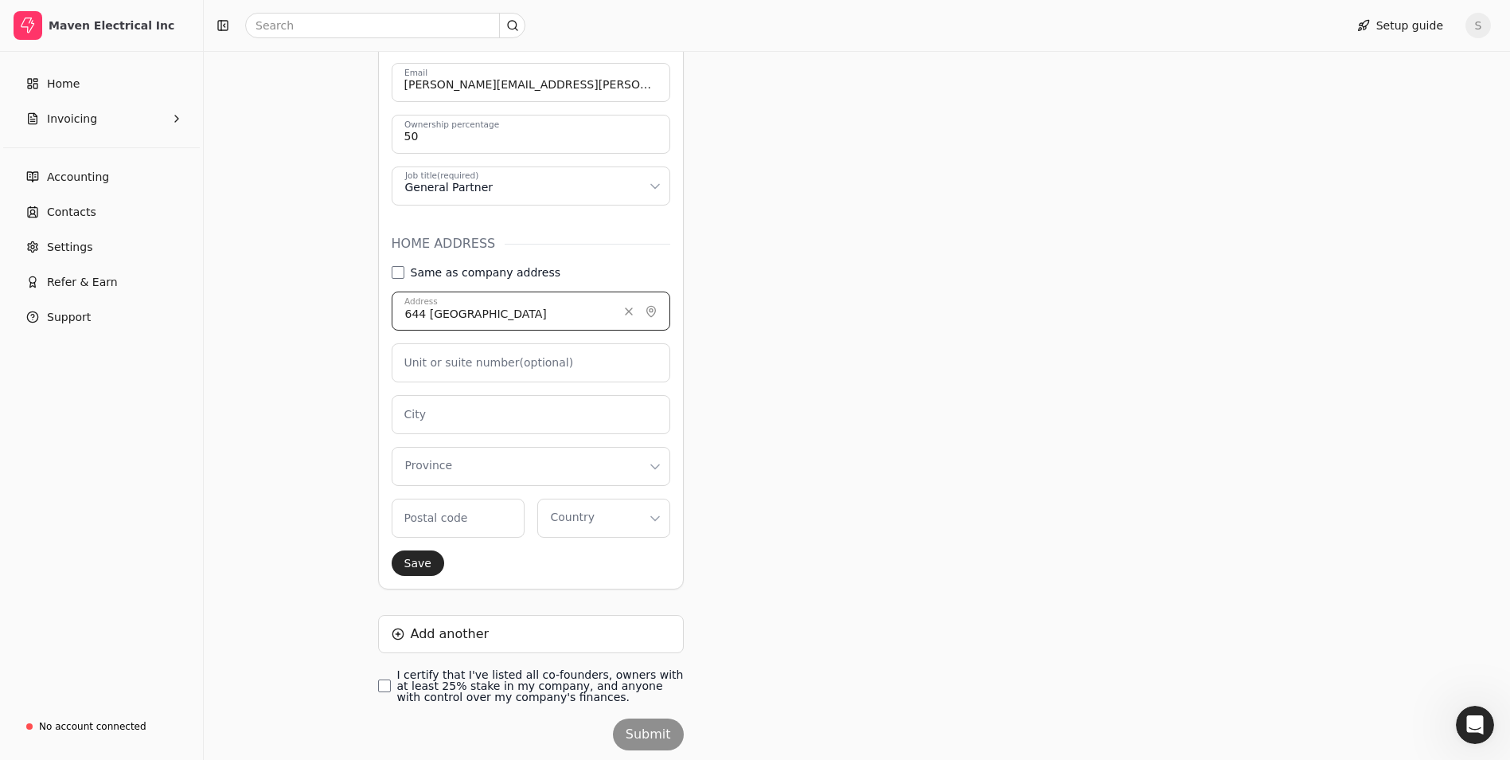
click at [506, 295] on input "644 [GEOGRAPHIC_DATA]" at bounding box center [531, 310] width 279 height 39
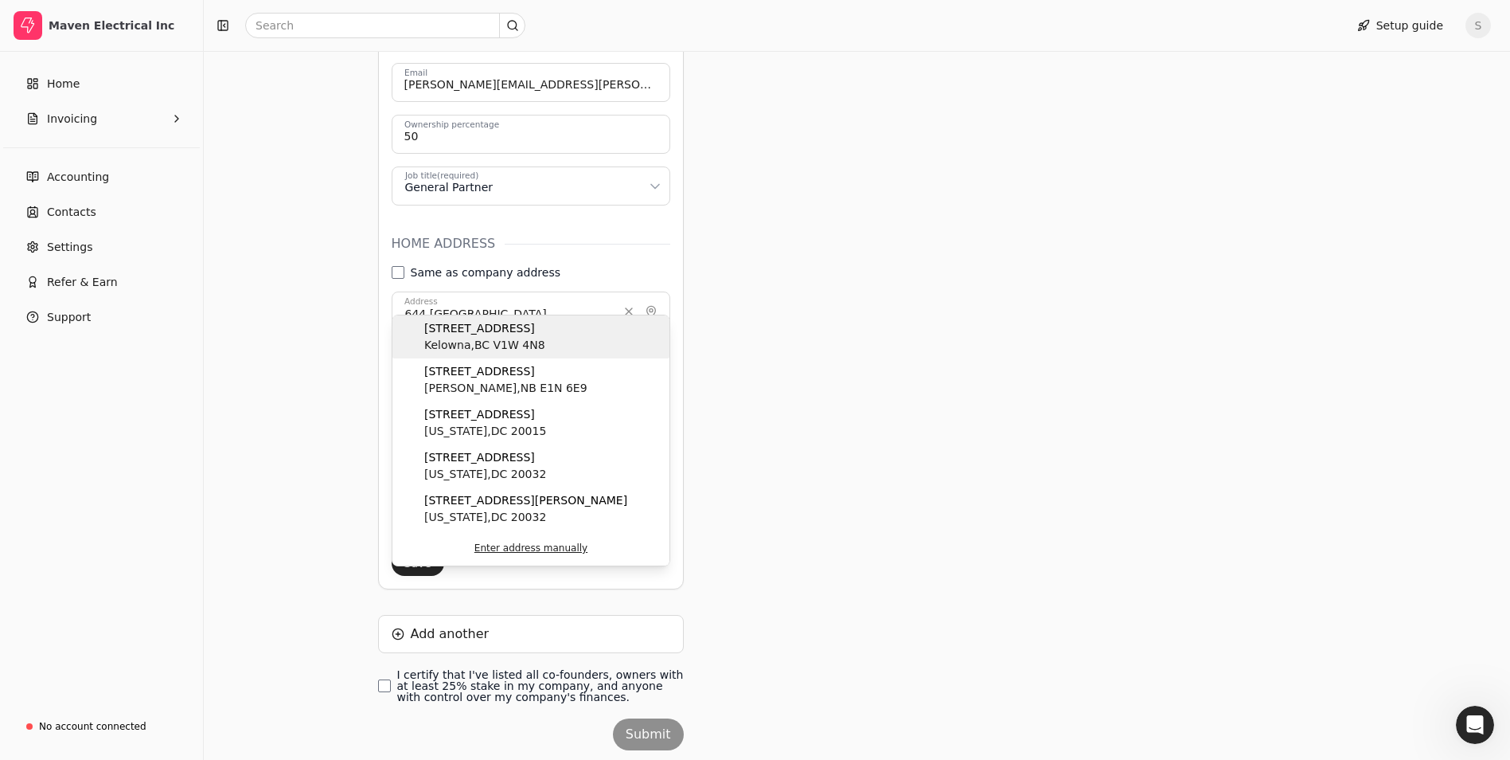
click at [510, 347] on span "Kelowna , BC V1W 4N8" at bounding box center [484, 345] width 121 height 17
type input "[STREET_ADDRESS]"
type input "Kelowna"
type code "V1W 4N8"
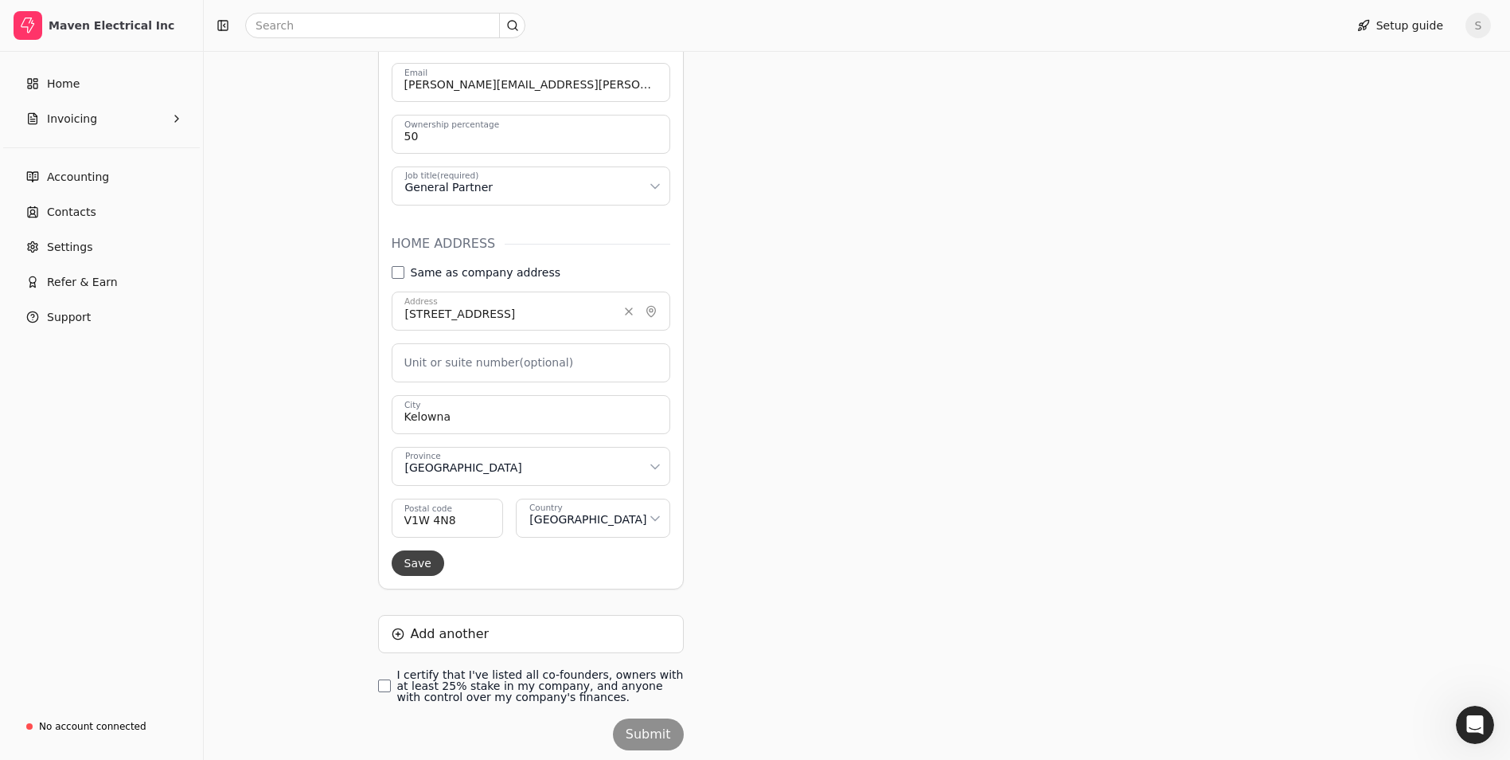
click at [416, 550] on button "Save" at bounding box center [418, 562] width 53 height 25
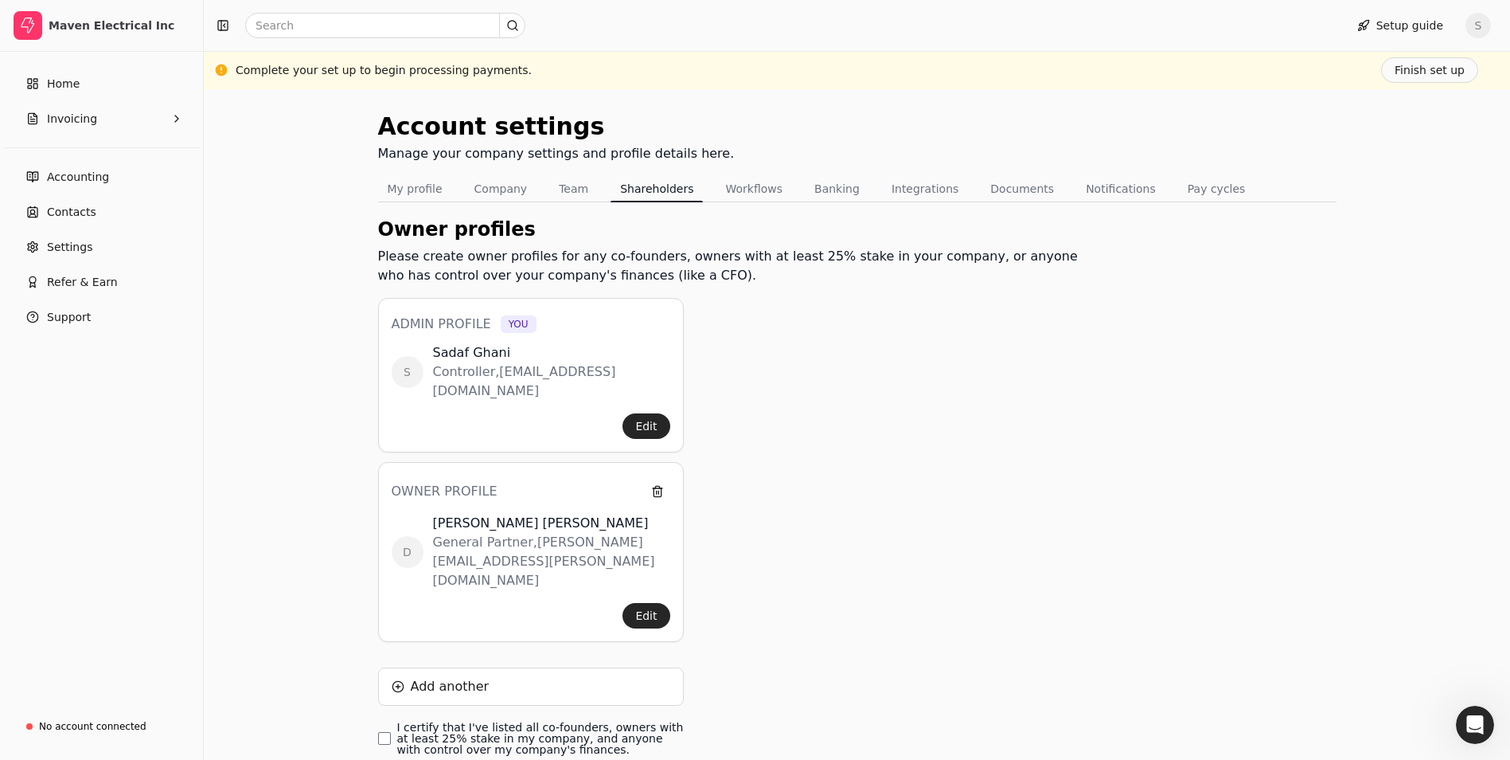
scroll to position [62, 0]
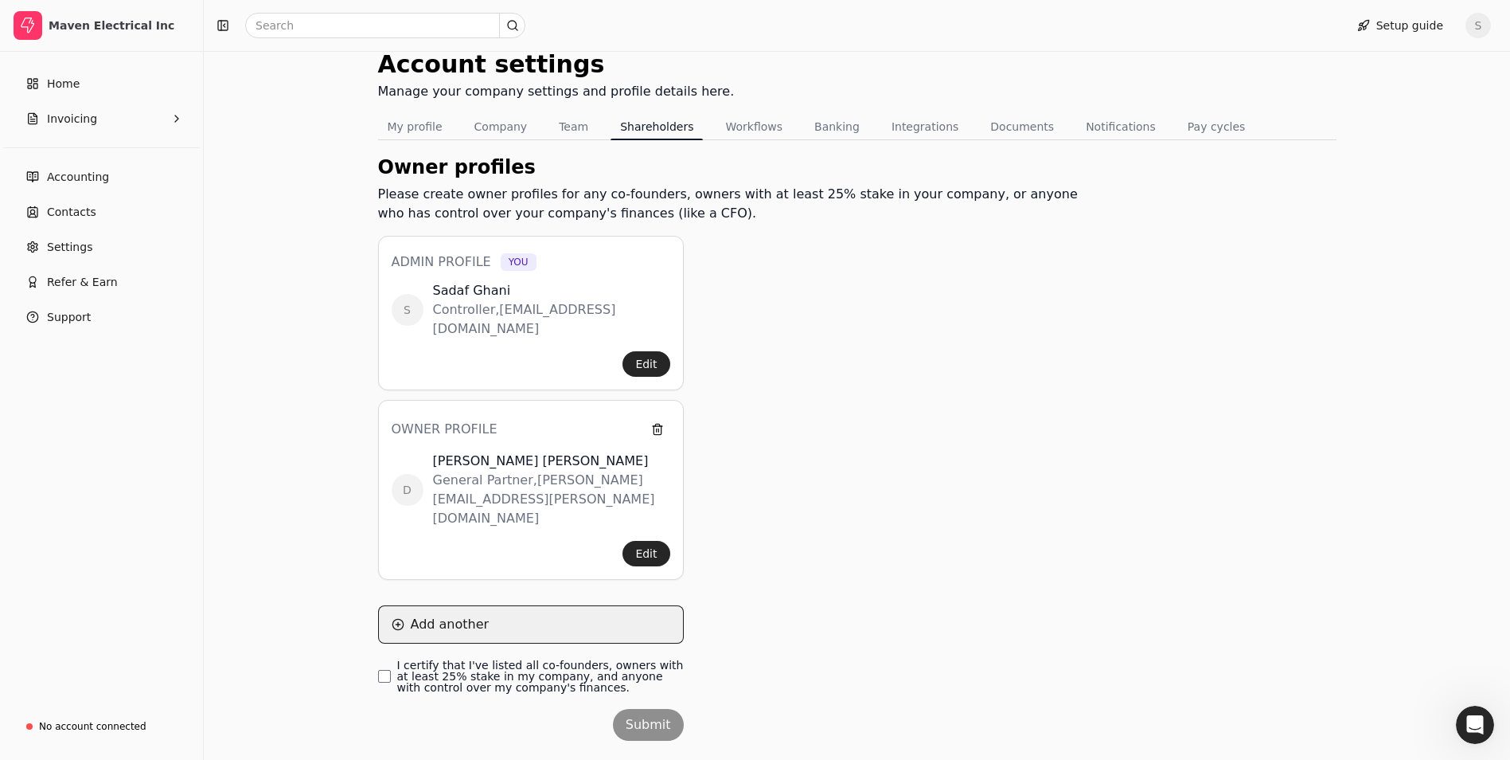
click at [436, 605] on button "Add another" at bounding box center [531, 624] width 306 height 38
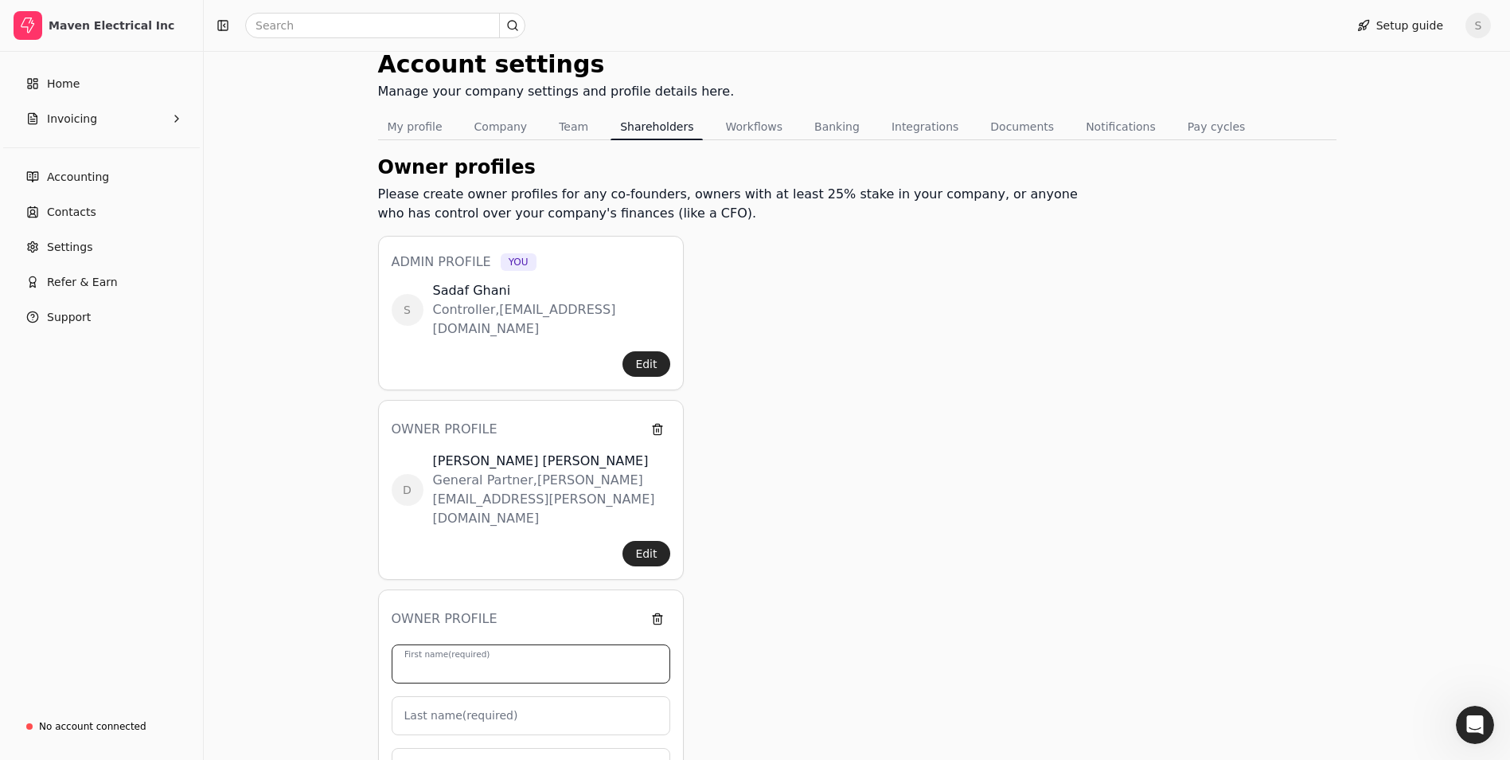
click at [539, 644] on input "First name (required)" at bounding box center [531, 663] width 279 height 39
type input "M"
type input "0"
click at [538, 644] on input "[PERSON_NAME]" at bounding box center [531, 663] width 279 height 39
type input "[PERSON_NAME]"
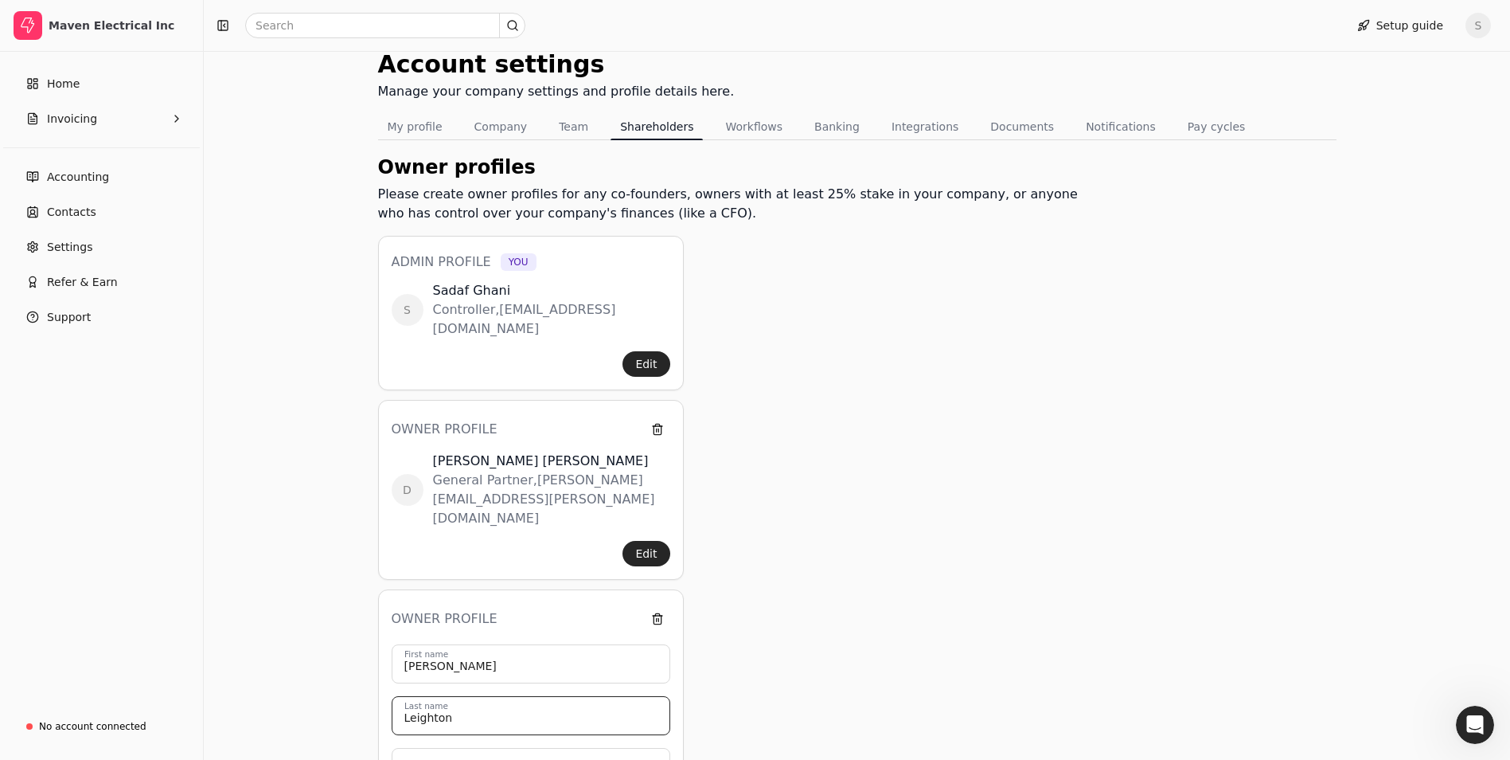
type input "Leighton"
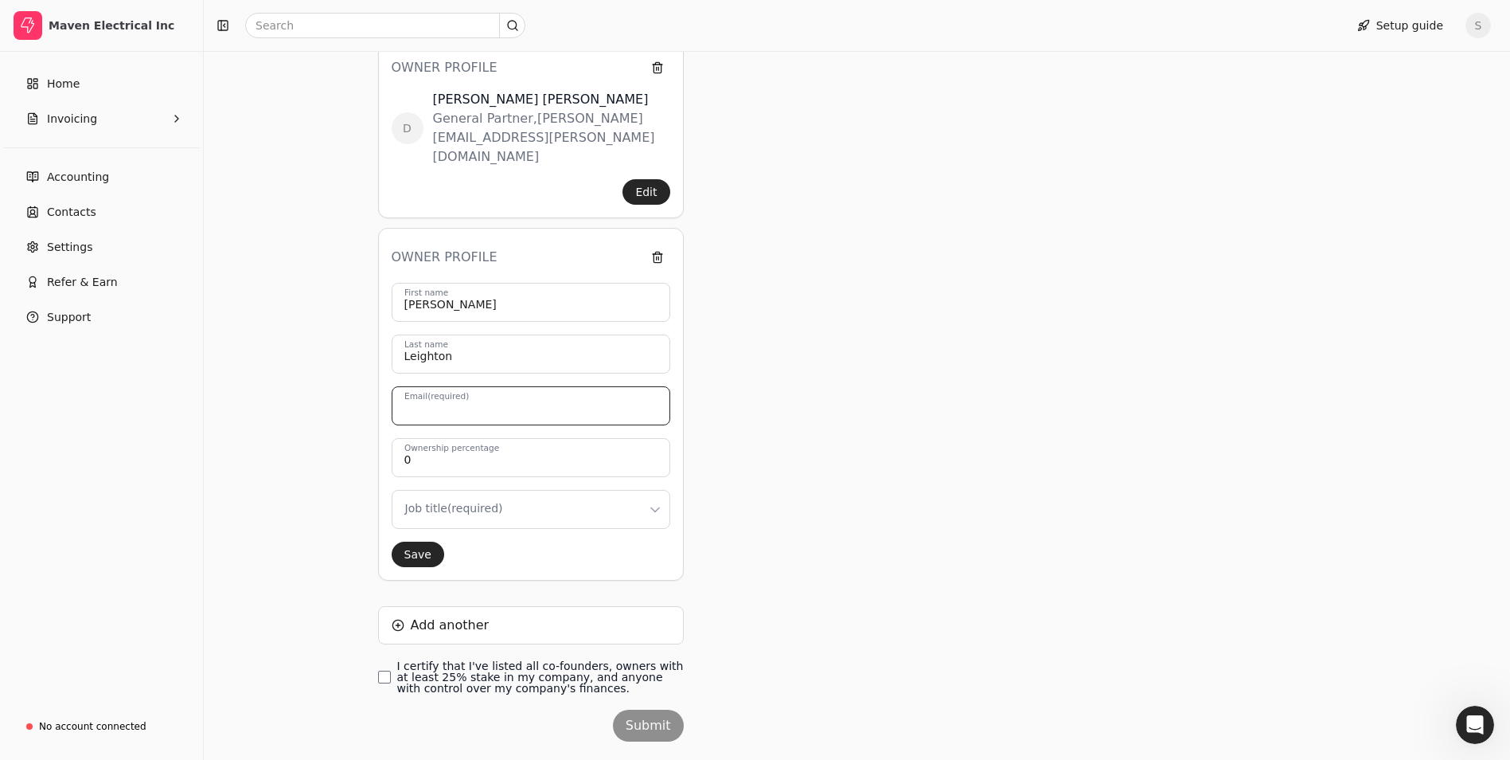
scroll to position [424, 0]
type input ","
type input "[EMAIL_ADDRESS][DOMAIN_NAME]"
type input "50"
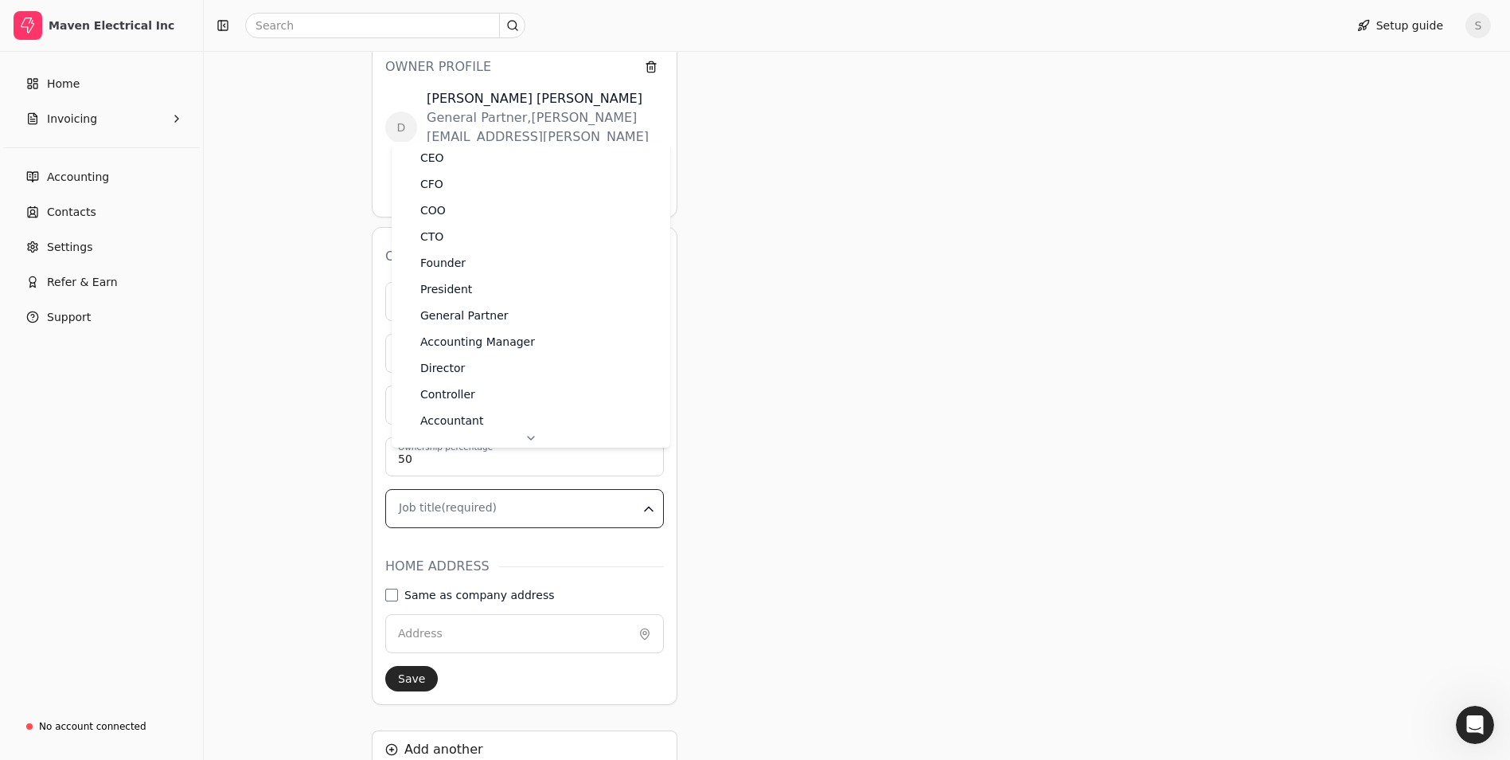
click at [537, 467] on html "Maven Electrical Inc Home Invoicing Accounting Contacts Settings Refer & Earn S…" at bounding box center [755, 249] width 1510 height 1347
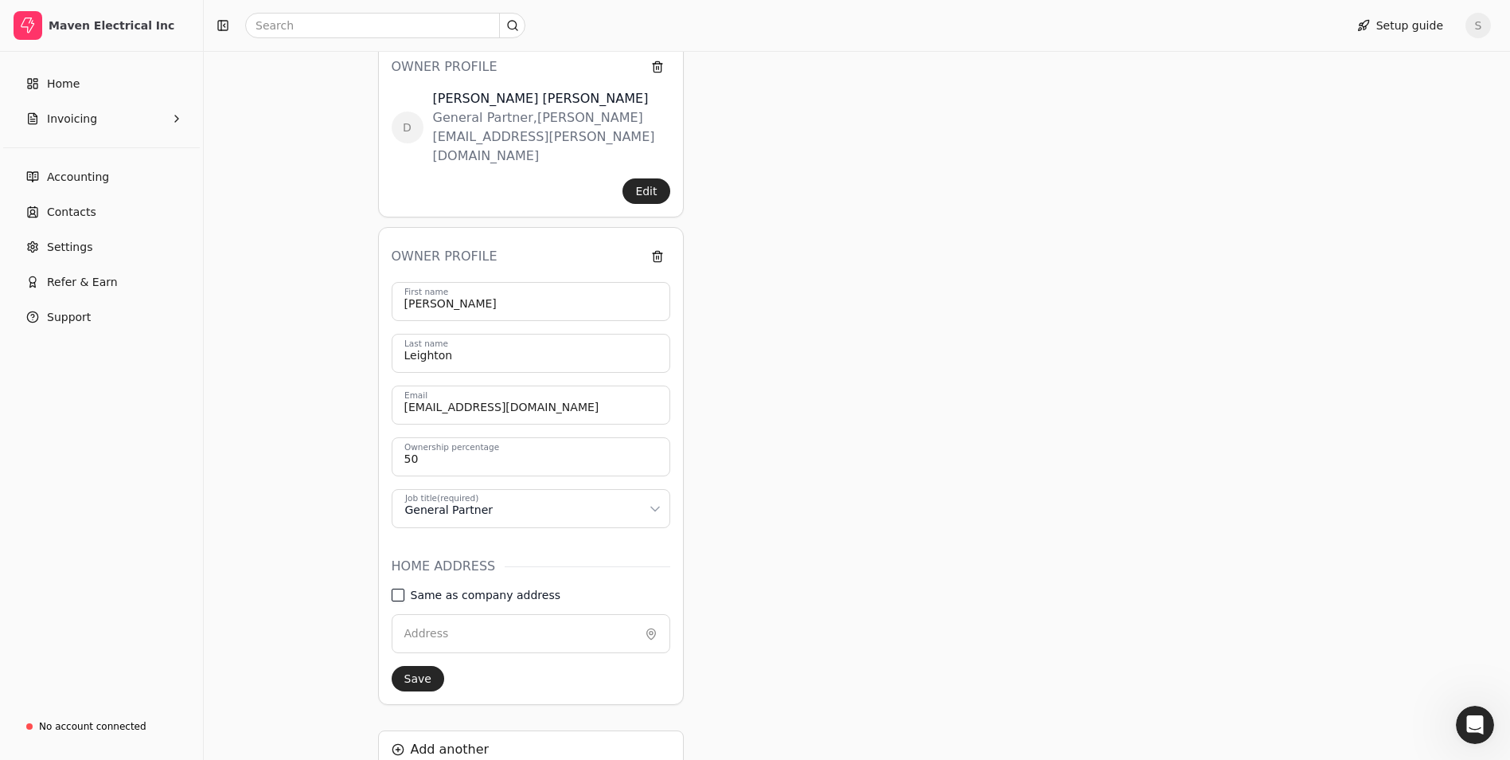
click at [400, 588] on address "Same as company address" at bounding box center [398, 594] width 13 height 13
type input "[STREET_ADDRESS][PERSON_NAME]"
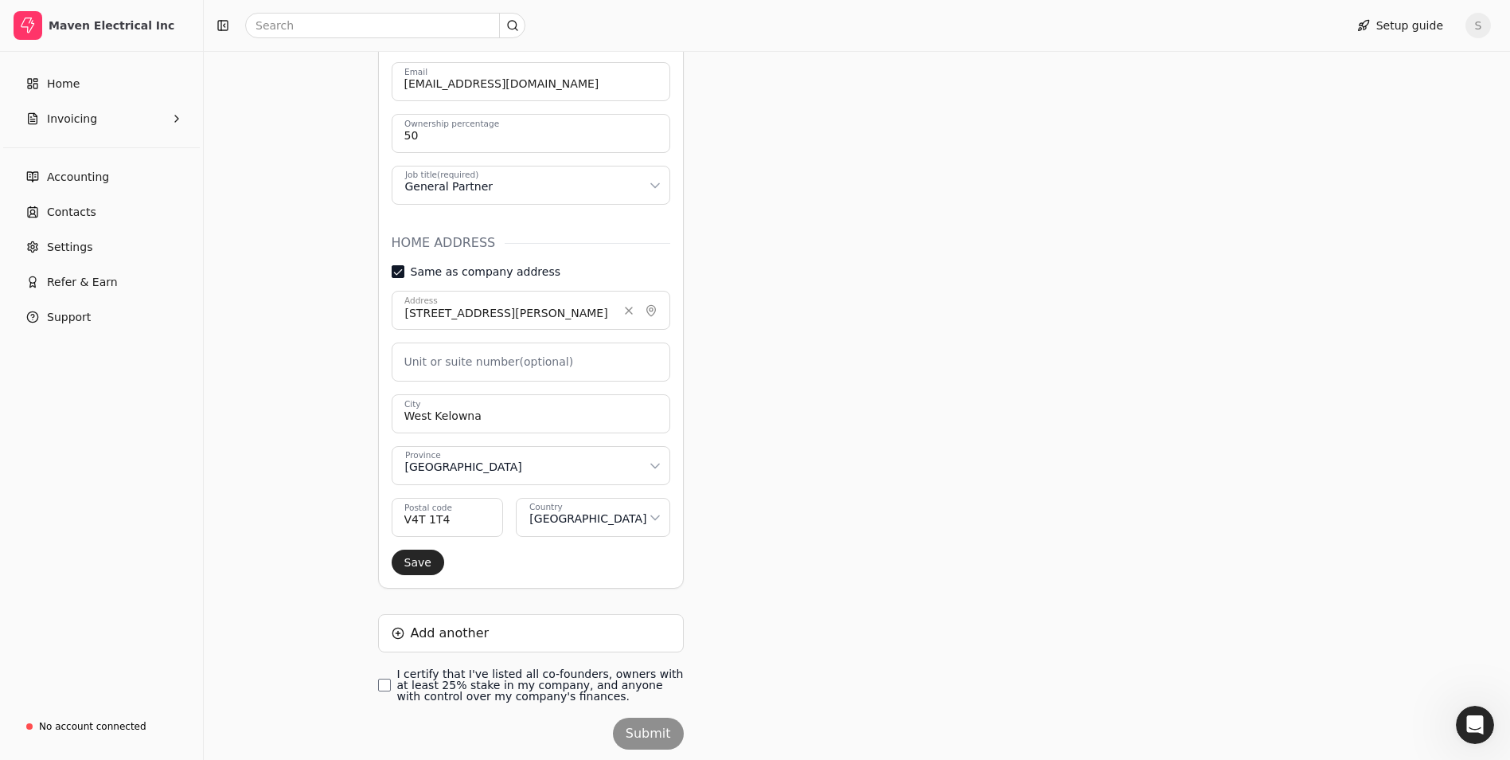
scroll to position [756, 0]
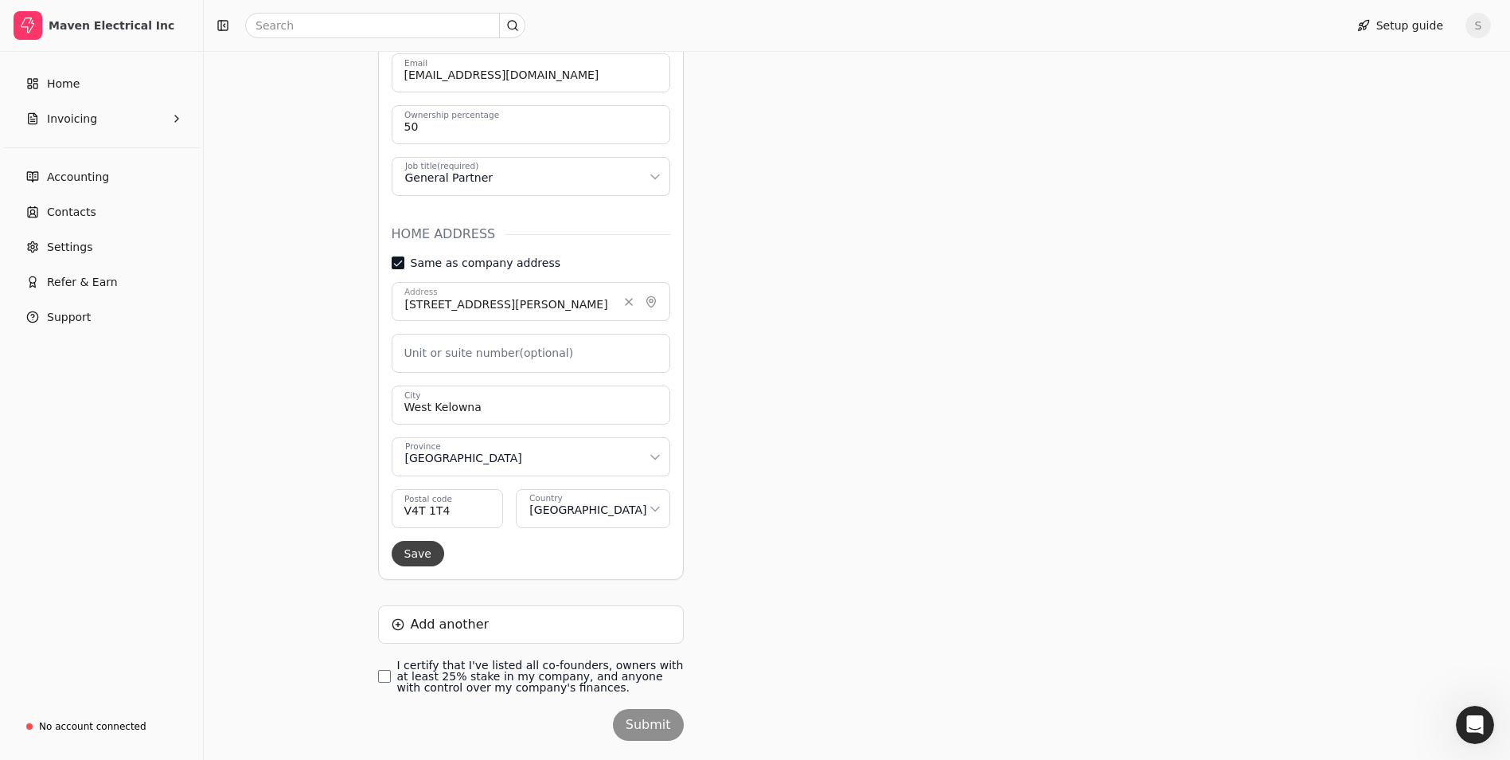
click at [408, 541] on button "Save" at bounding box center [418, 553] width 53 height 25
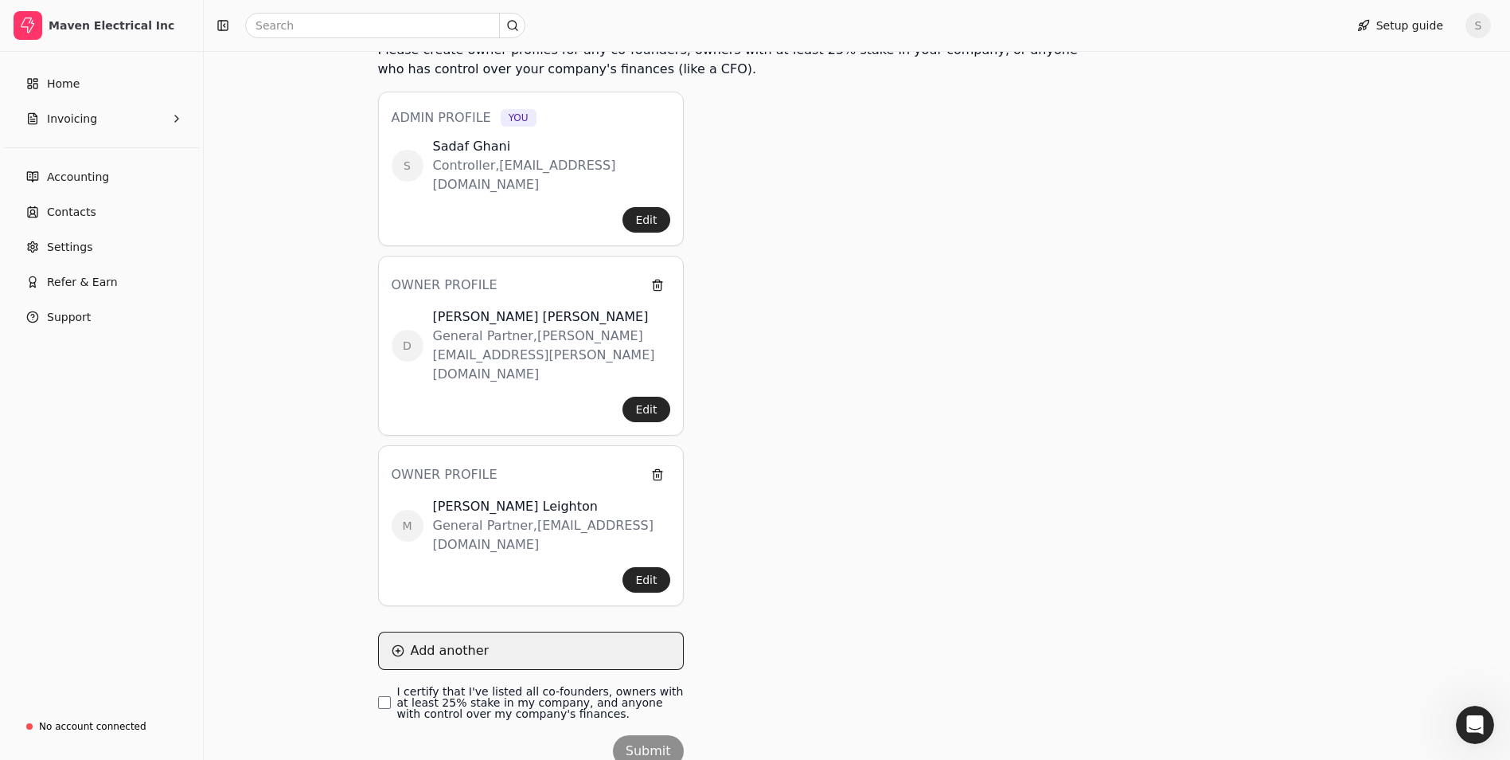
scroll to position [233, 0]
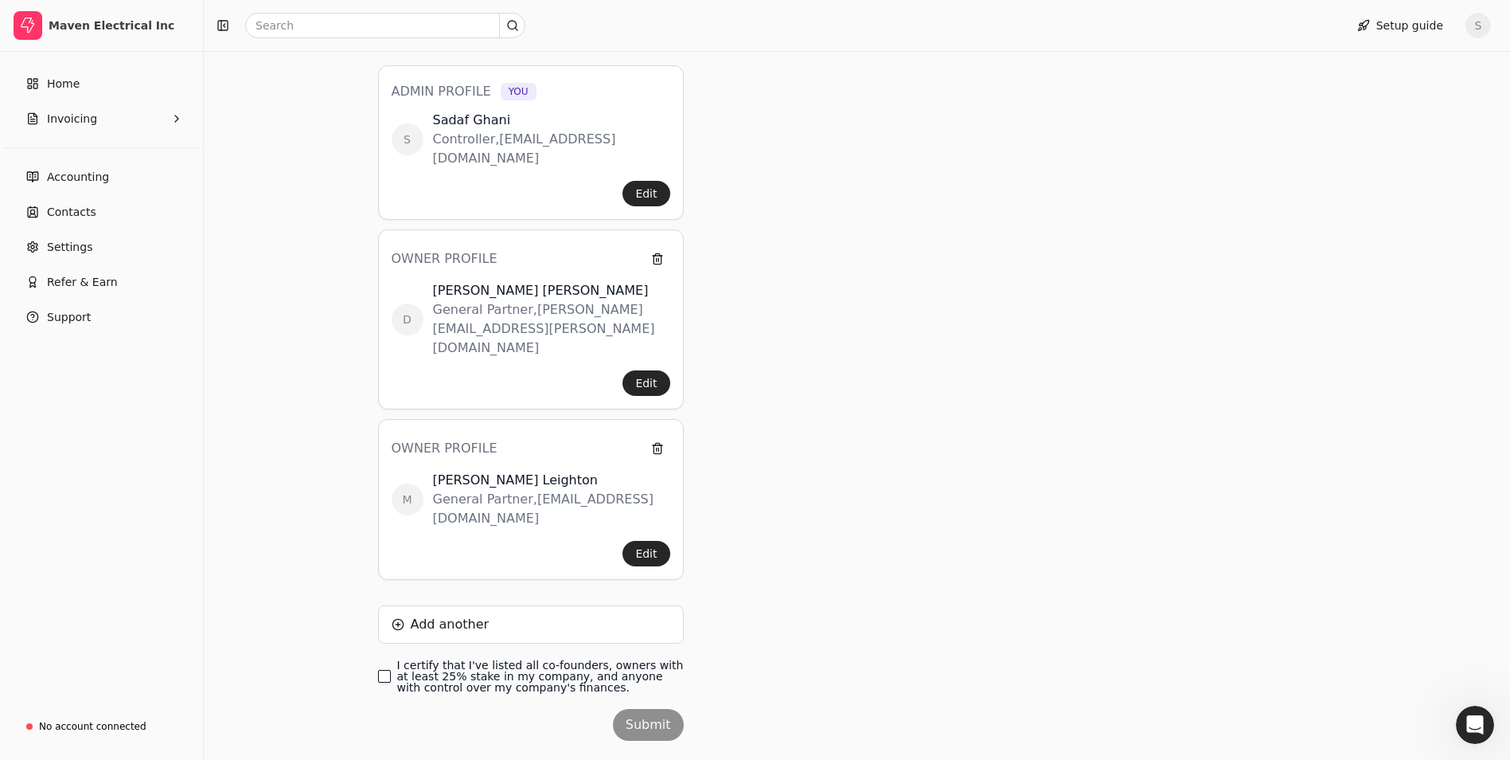
click at [386, 670] on finances\ "I certify that I've listed all co-founders, owners with at least 25% stake in m…" at bounding box center [384, 676] width 13 height 13
click at [662, 709] on button "Submit" at bounding box center [648, 725] width 71 height 32
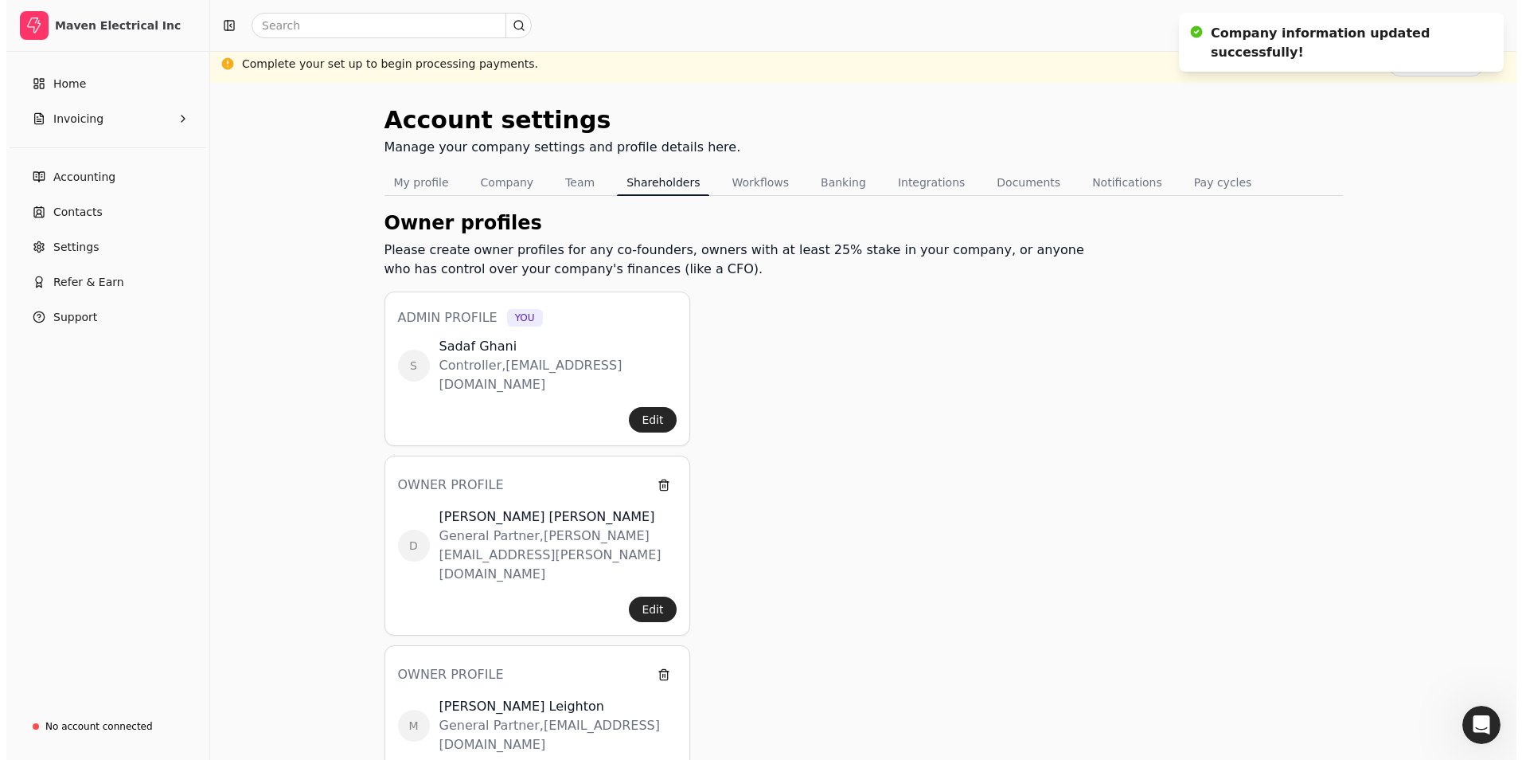
scroll to position [0, 0]
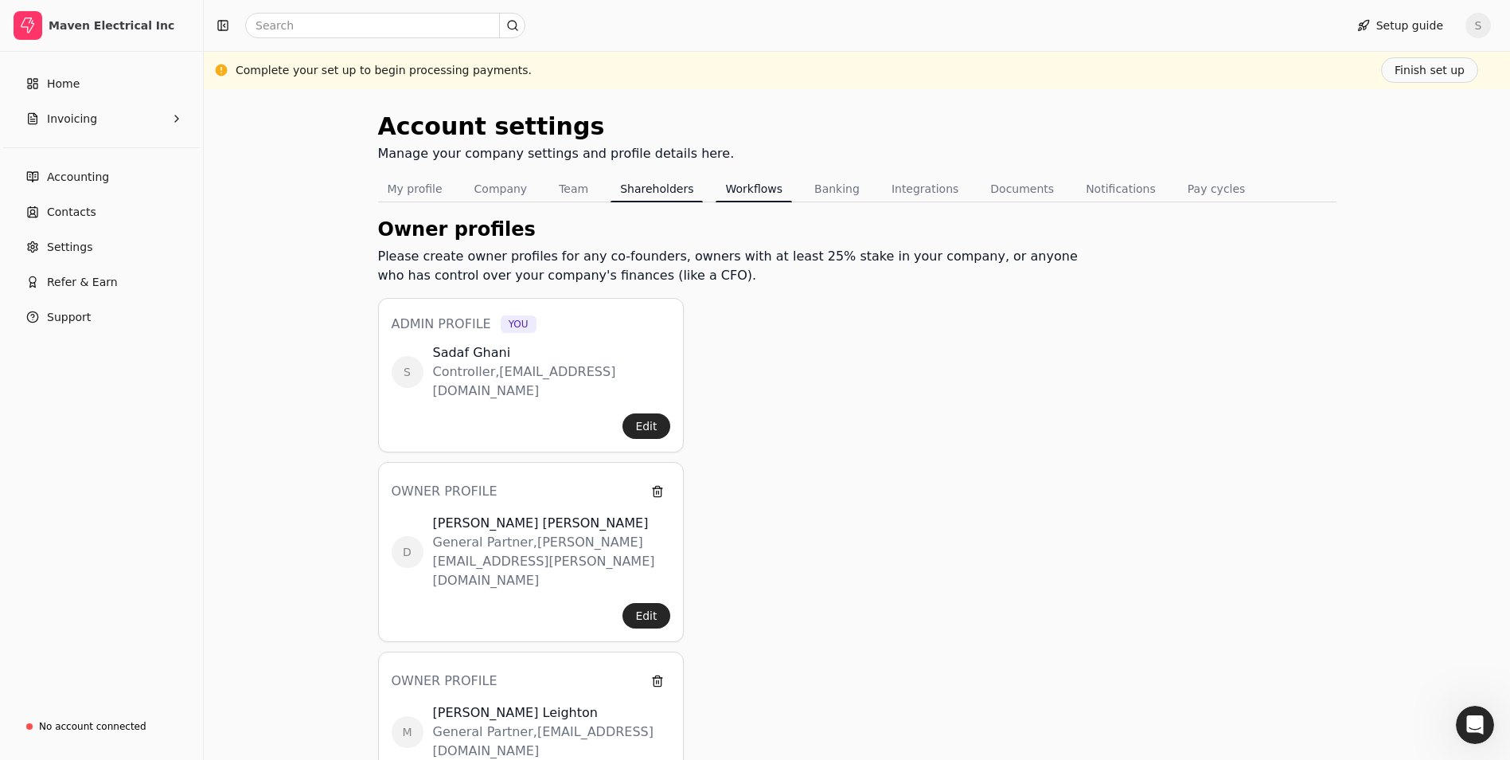
click at [739, 186] on button "Workflows" at bounding box center [754, 188] width 76 height 25
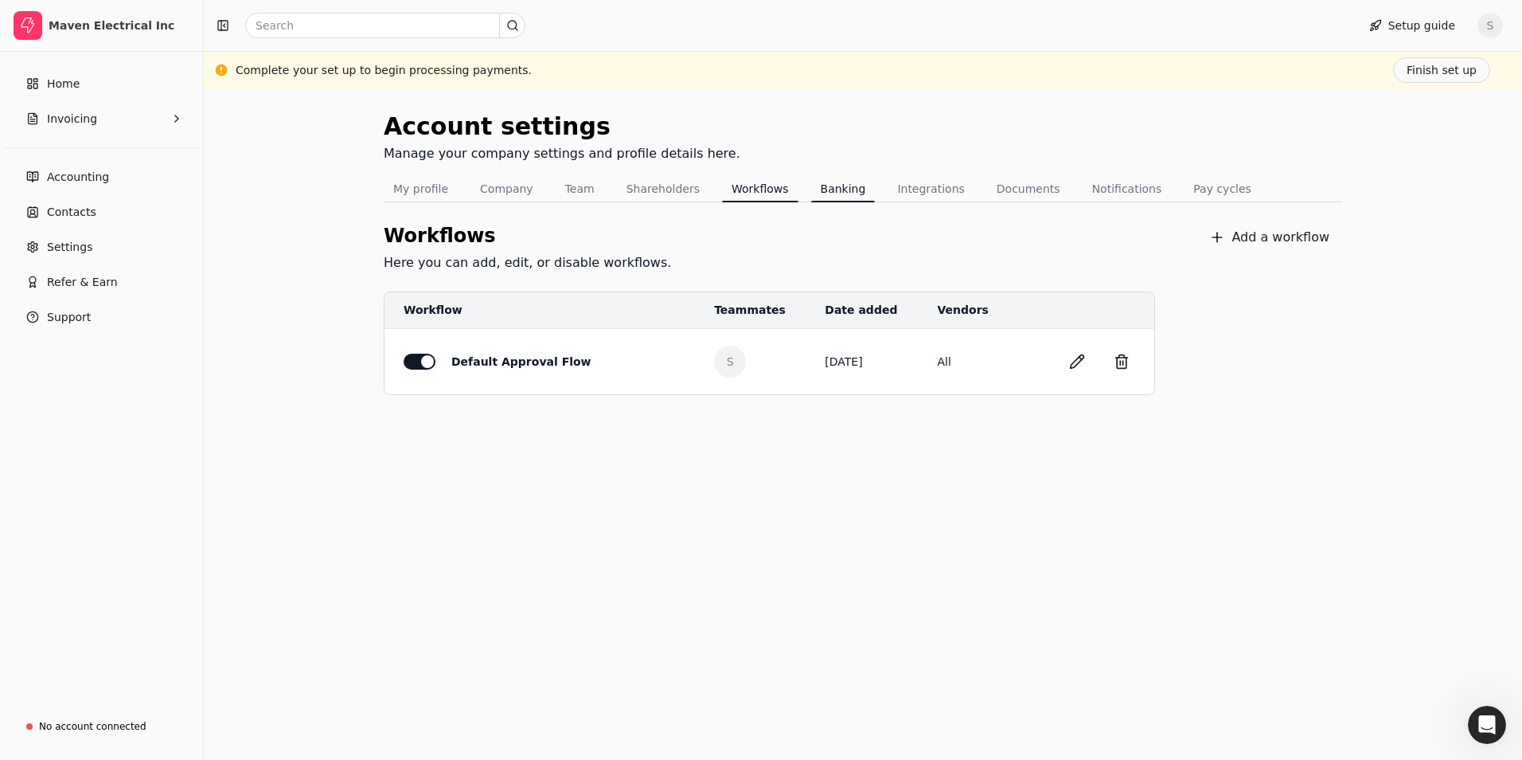
click at [814, 192] on button "Banking" at bounding box center [843, 188] width 64 height 25
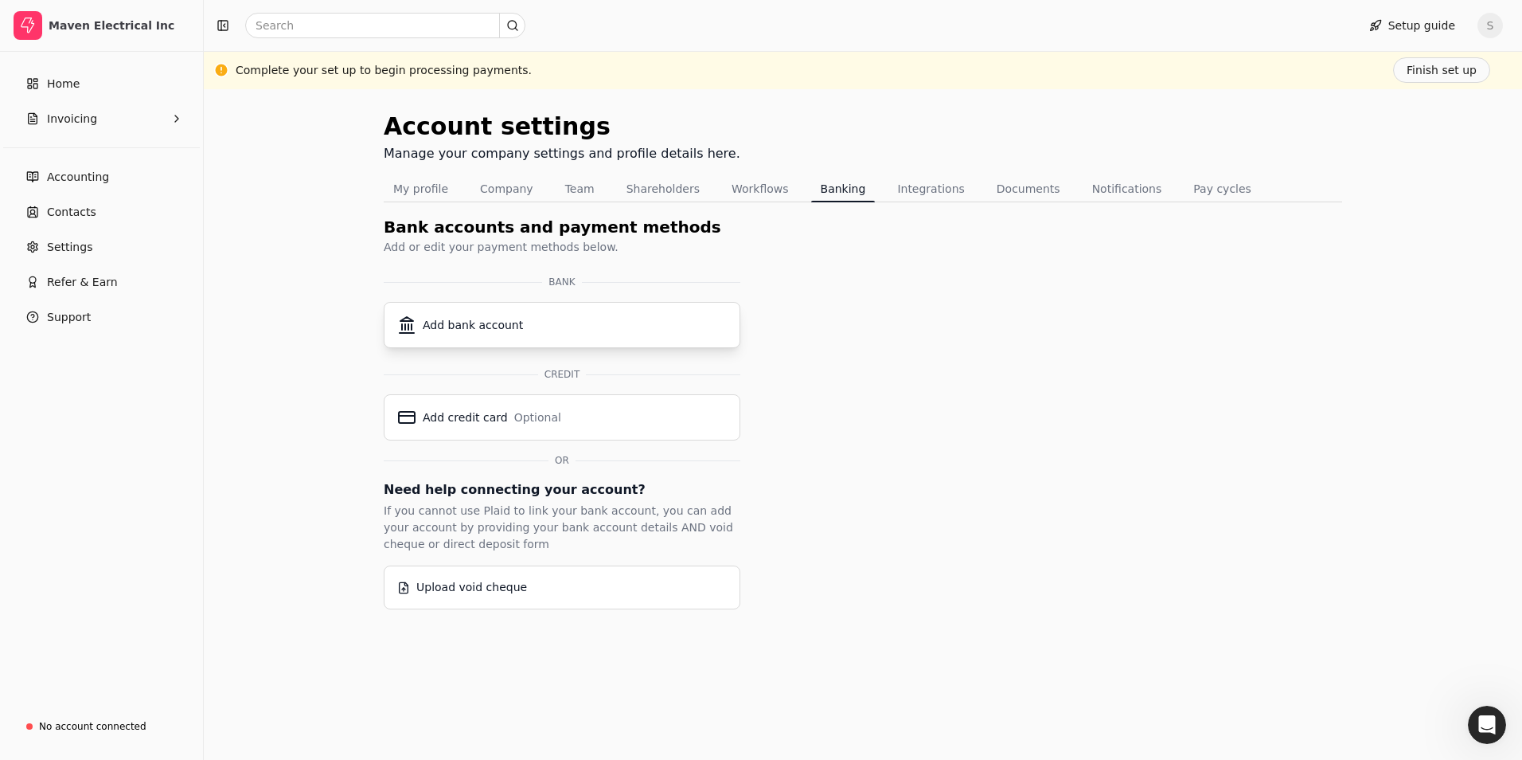
click at [483, 323] on div "Add bank account" at bounding box center [473, 325] width 100 height 17
click at [471, 322] on div "Add bank account" at bounding box center [473, 325] width 100 height 17
